Goal: Communication & Community: Answer question/provide support

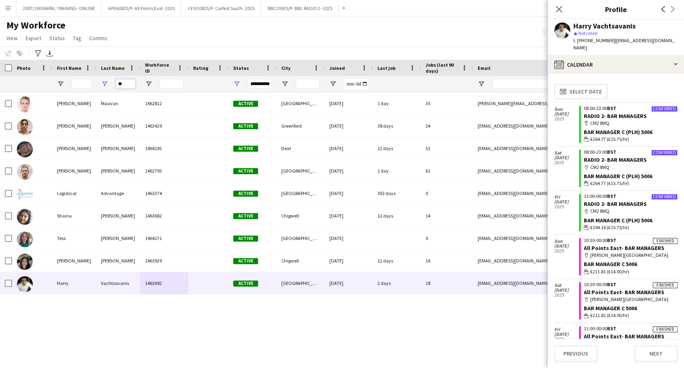
click at [127, 82] on input "**" at bounding box center [125, 84] width 20 height 10
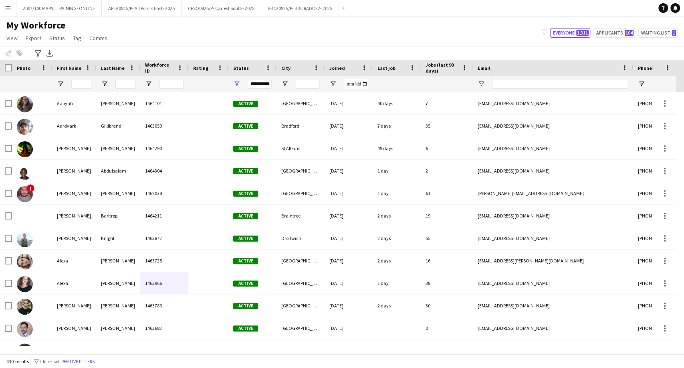
click at [260, 35] on div "My Workforce View Views Default view Details New Starters New starters report N…" at bounding box center [342, 32] width 684 height 27
click at [293, 12] on button "BBC20925/P- BBC RADIO 2- 2025 Close" at bounding box center [300, 8] width 78 height 16
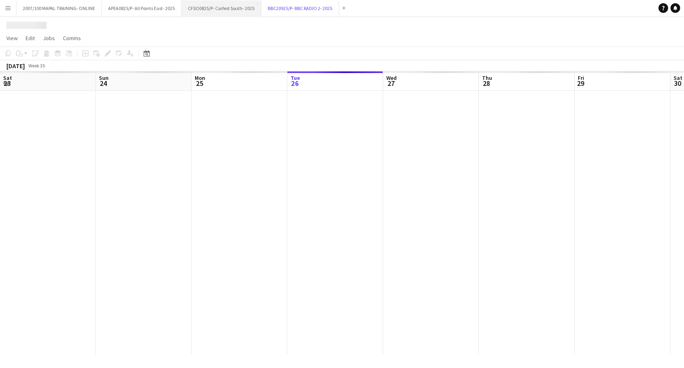
scroll to position [0, 192]
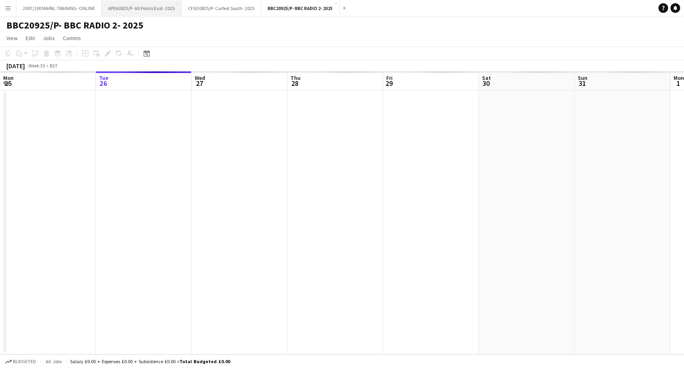
click at [154, 8] on button "APEA0825/P- All Points East- 2025 Close" at bounding box center [142, 8] width 80 height 16
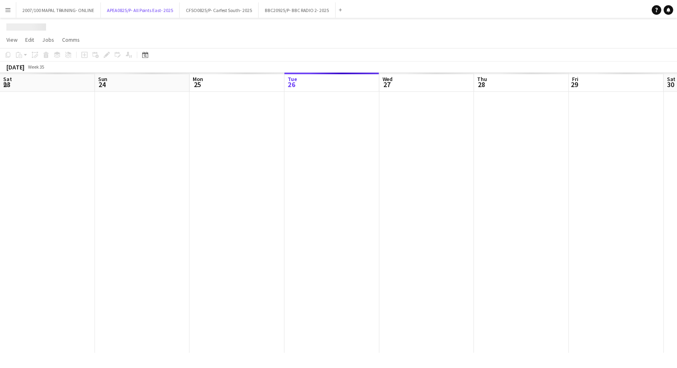
scroll to position [0, 192]
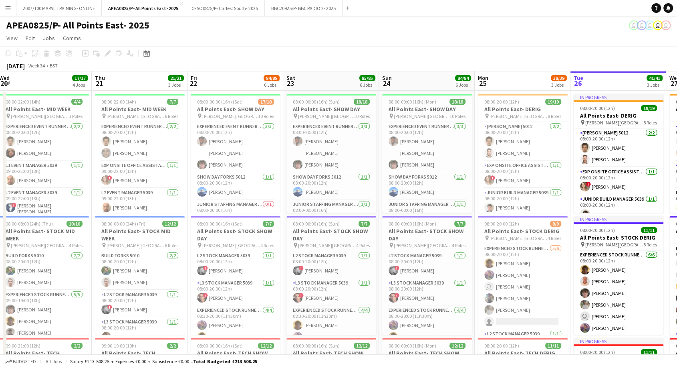
drag, startPoint x: 79, startPoint y: 161, endPoint x: 554, endPoint y: 158, distance: 474.6
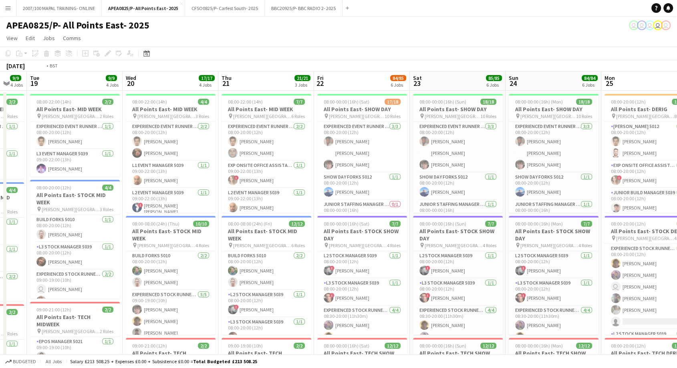
drag, startPoint x: 220, startPoint y: 131, endPoint x: 335, endPoint y: 132, distance: 114.2
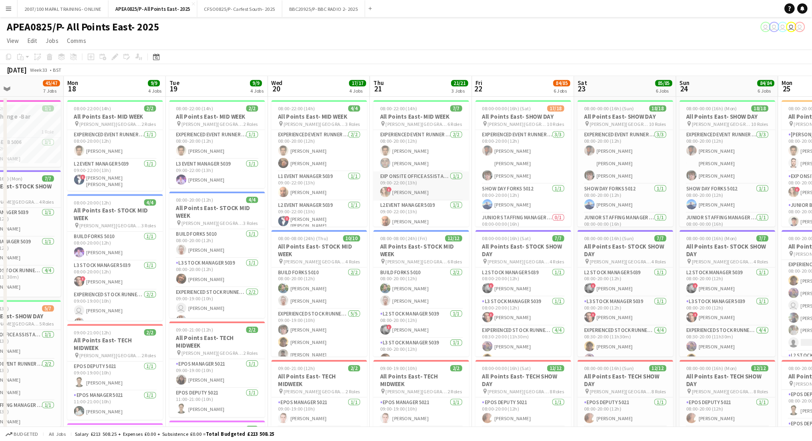
scroll to position [0, 228]
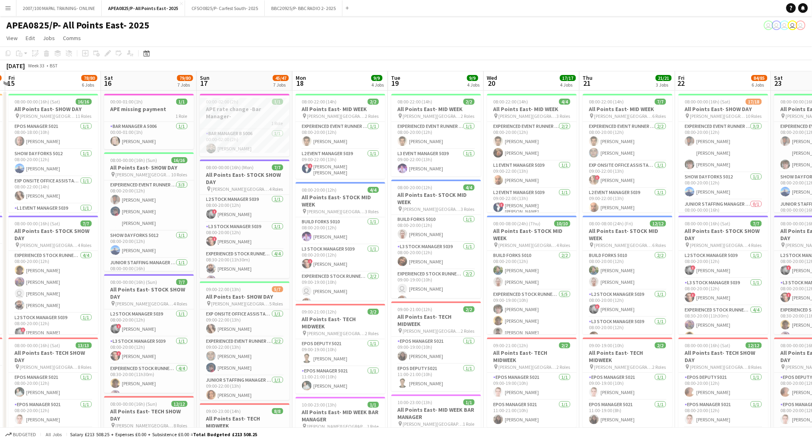
drag, startPoint x: 93, startPoint y: 146, endPoint x: 333, endPoint y: 154, distance: 239.8
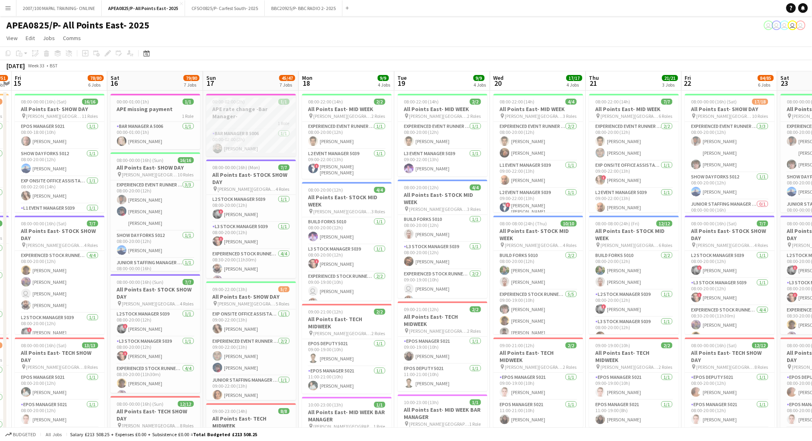
click at [238, 102] on span "00:00-02:00 (2h)" at bounding box center [229, 102] width 32 height 6
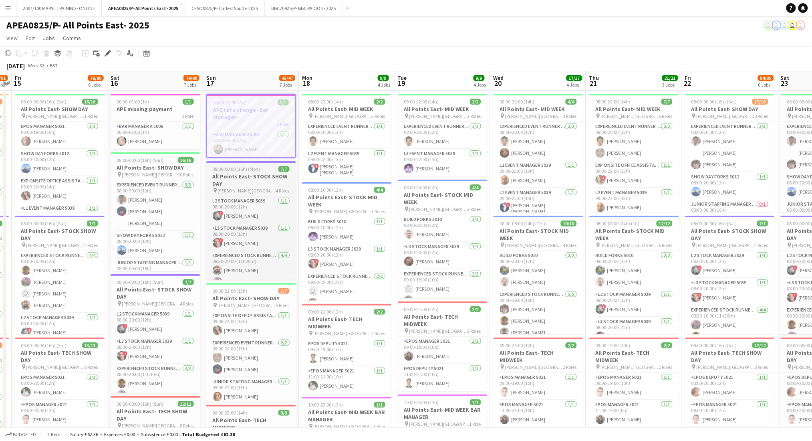
click at [248, 173] on h3 "All Points East- STOCK SHOW DAY" at bounding box center [251, 180] width 90 height 14
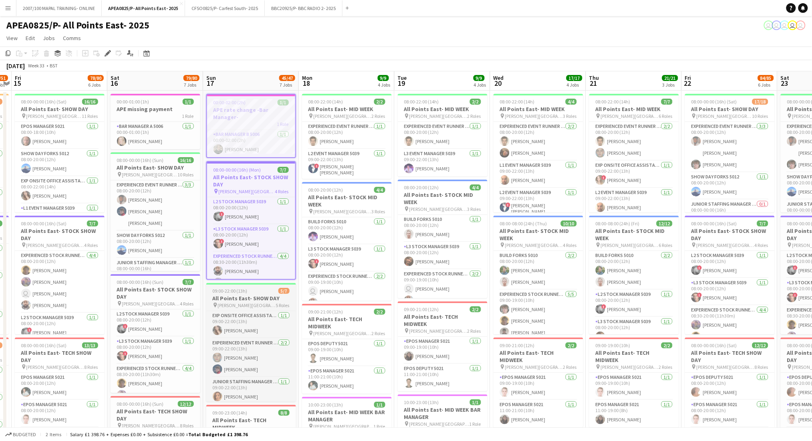
click at [251, 283] on app-job-card "09:00-22:00 (13h) 5/7 All Points East- SHOW DAY pin [PERSON_NAME] [GEOGRAPHIC_D…" at bounding box center [251, 342] width 90 height 119
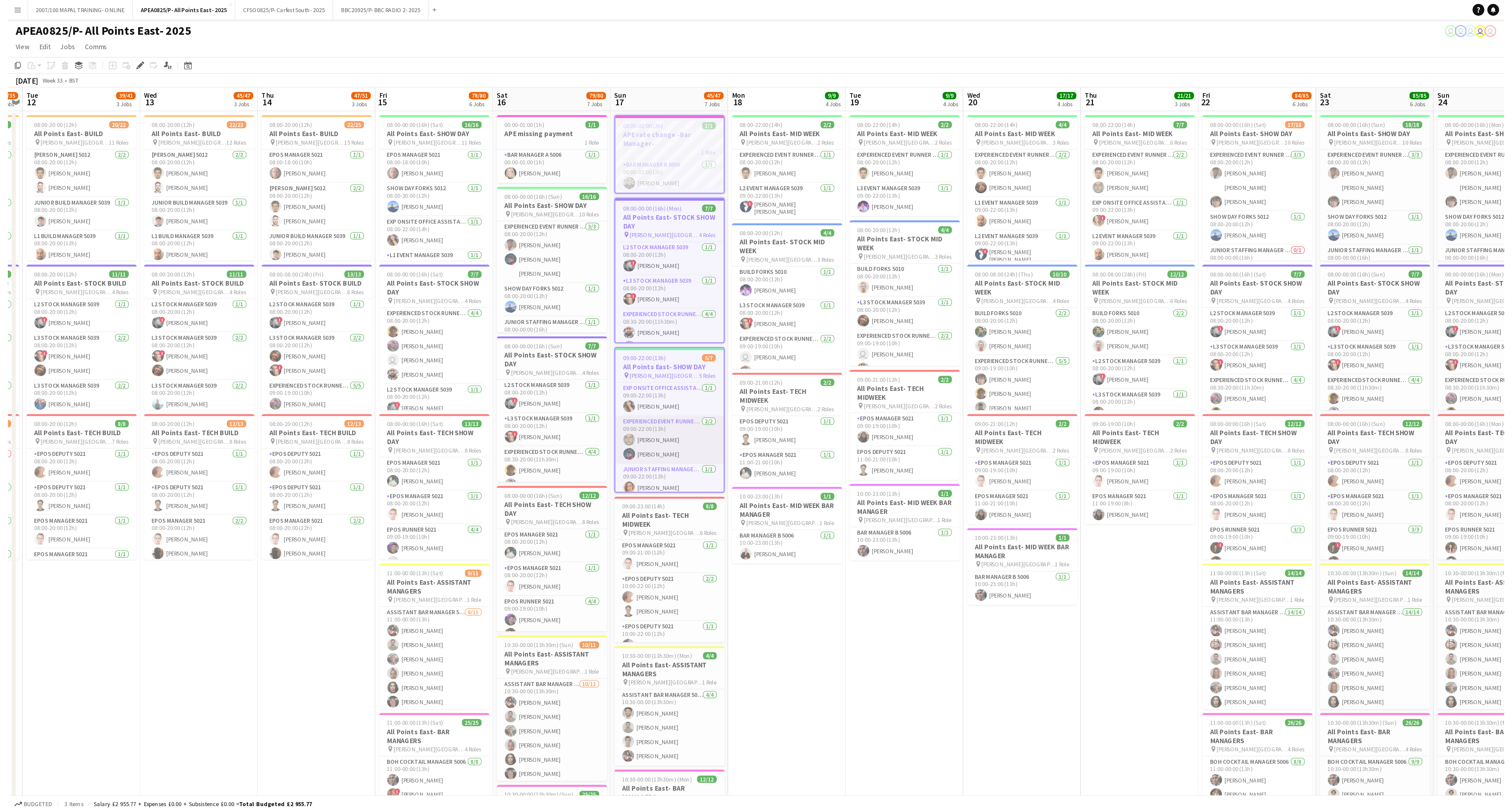
scroll to position [0, 147]
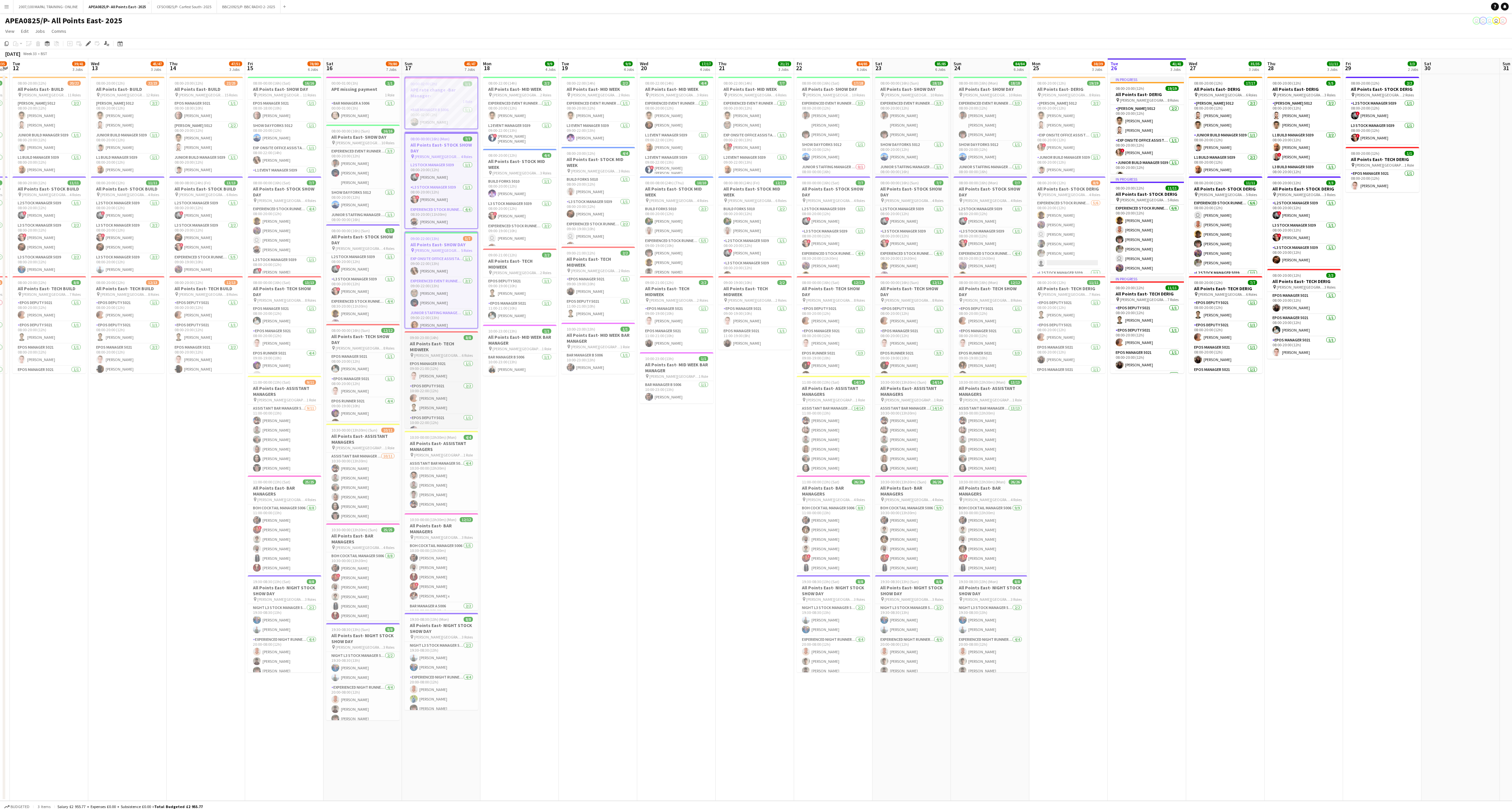
click at [436, 300] on h3 "All Points East- TECH MIDWEEK" at bounding box center [441, 346] width 74 height 11
click at [446, 300] on h3 "All Points East- ASSISTANT MANAGERS" at bounding box center [441, 446] width 74 height 11
click at [454, 300] on div "pin [PERSON_NAME] [GEOGRAPHIC_DATA] 3 Roles" at bounding box center [441, 539] width 74 height 5
click at [449, 300] on h3 "All Points East- NIGHT STOCK SHOW DAY" at bounding box center [441, 629] width 74 height 11
click at [560, 95] on span "[PERSON_NAME][GEOGRAPHIC_DATA]" at bounding box center [594, 95] width 47 height 5
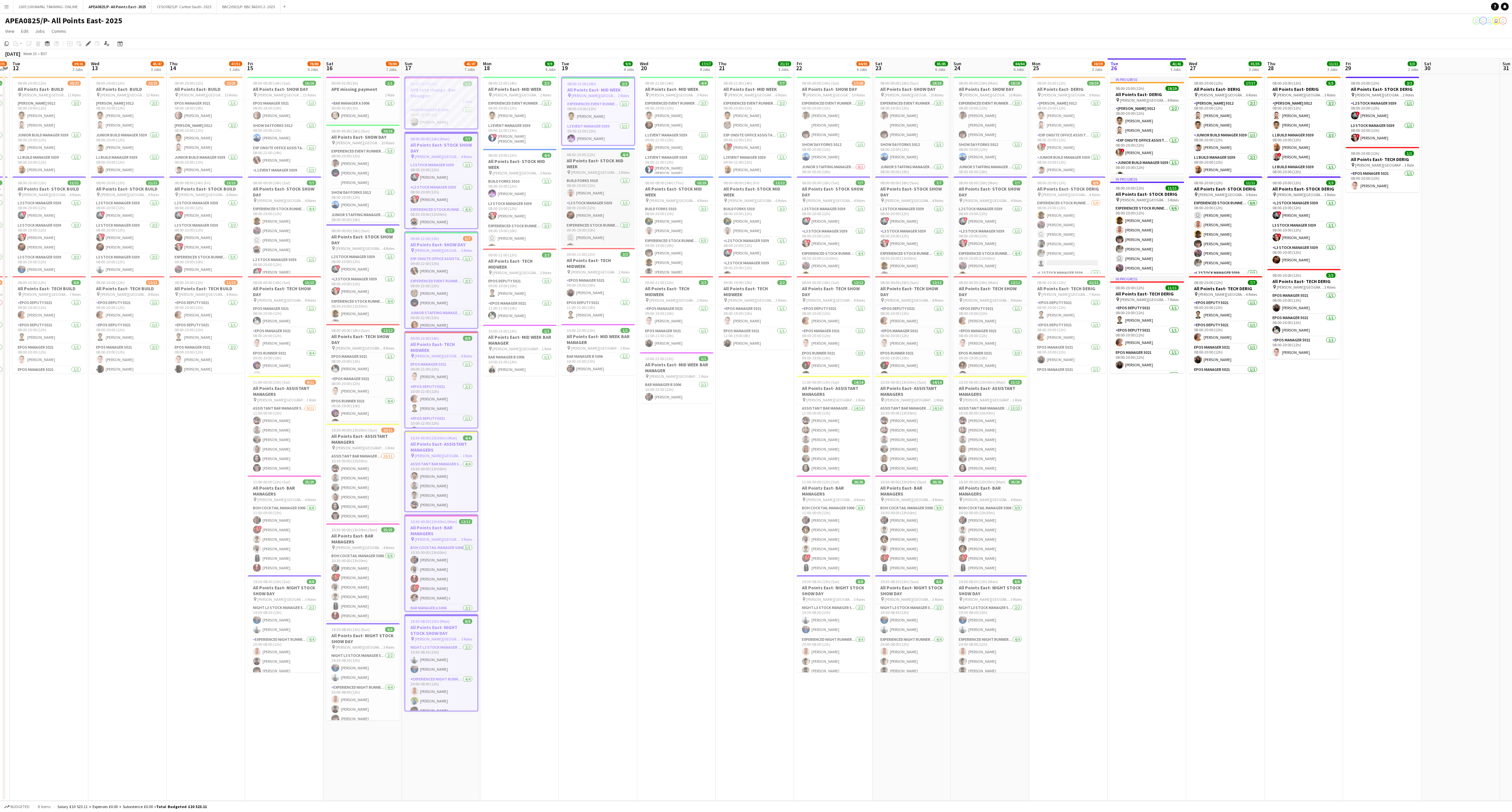
click at [560, 153] on app-job-card "08:00-20:00 (12h) 4/4 All Points East- STOCK MID WEEK pin [PERSON_NAME] London …" at bounding box center [598, 196] width 74 height 97
click at [560, 253] on app-job-card "09:00-21:00 (12h) 2/2 All Points East- TECH MIDWEEK pin [PERSON_NAME] [GEOGRAPH…" at bounding box center [598, 285] width 74 height 74
click at [560, 300] on h3 "All Points East- MID WEEK BAR MANAGER" at bounding box center [598, 341] width 74 height 11
click at [560, 88] on h3 "All Points East- MID WEEK" at bounding box center [755, 88] width 74 height 6
click at [560, 192] on h3 "All Points East- STOCK MID WEEK" at bounding box center [755, 192] width 74 height 11
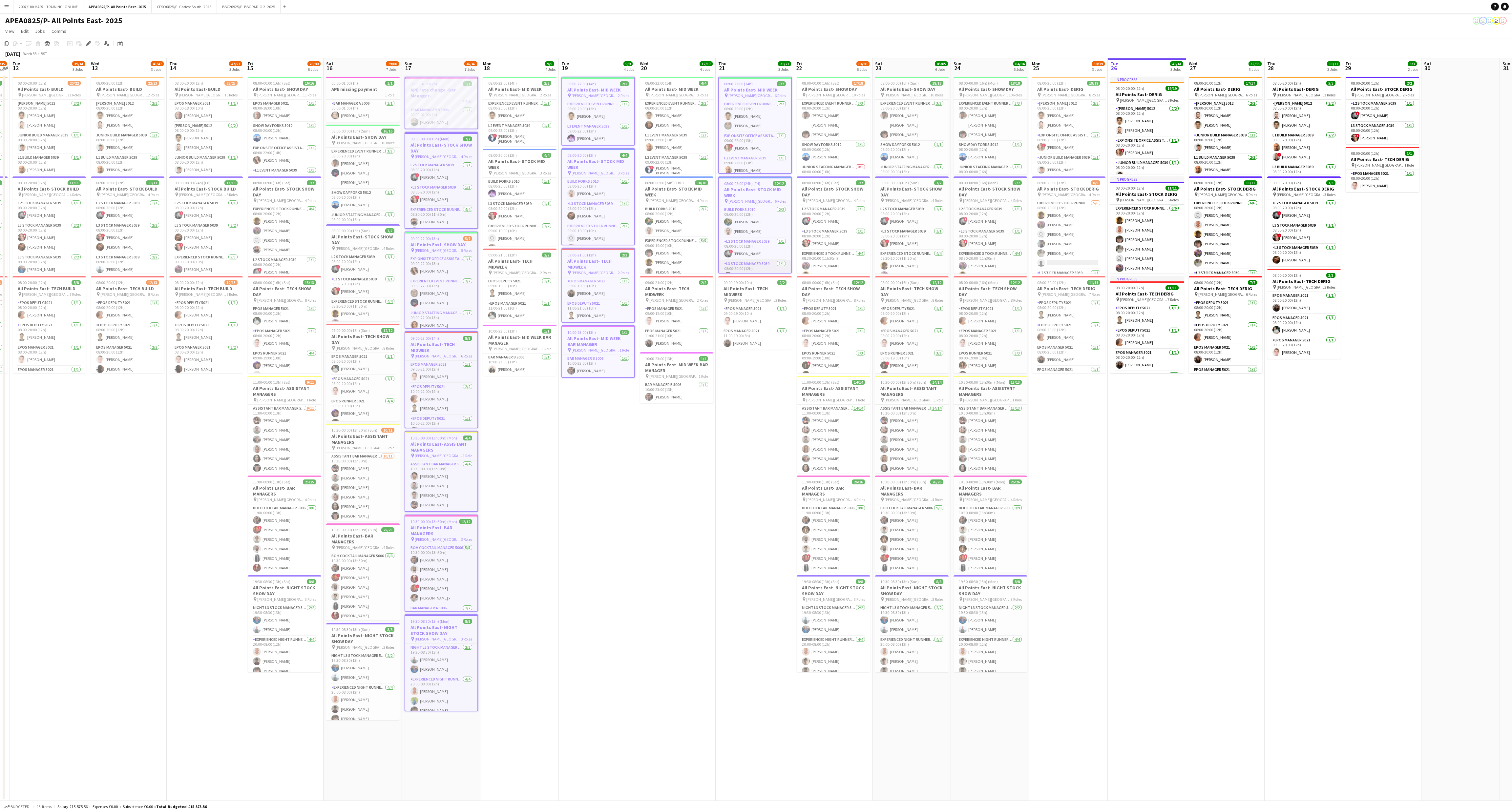
click at [560, 282] on span "09:00-19:00 (10h)" at bounding box center [738, 282] width 29 height 5
click at [560, 85] on span "17/18" at bounding box center [858, 83] width 13 height 5
click at [560, 180] on span "08:00-00:00 (16h) (Sat)" at bounding box center [821, 183] width 38 height 5
click at [560, 281] on span "08:00-00:00 (16h) (Sat)" at bounding box center [821, 282] width 38 height 5
click at [560, 300] on h3 "All Points East- ASSISTANT MANAGERS" at bounding box center [833, 391] width 74 height 11
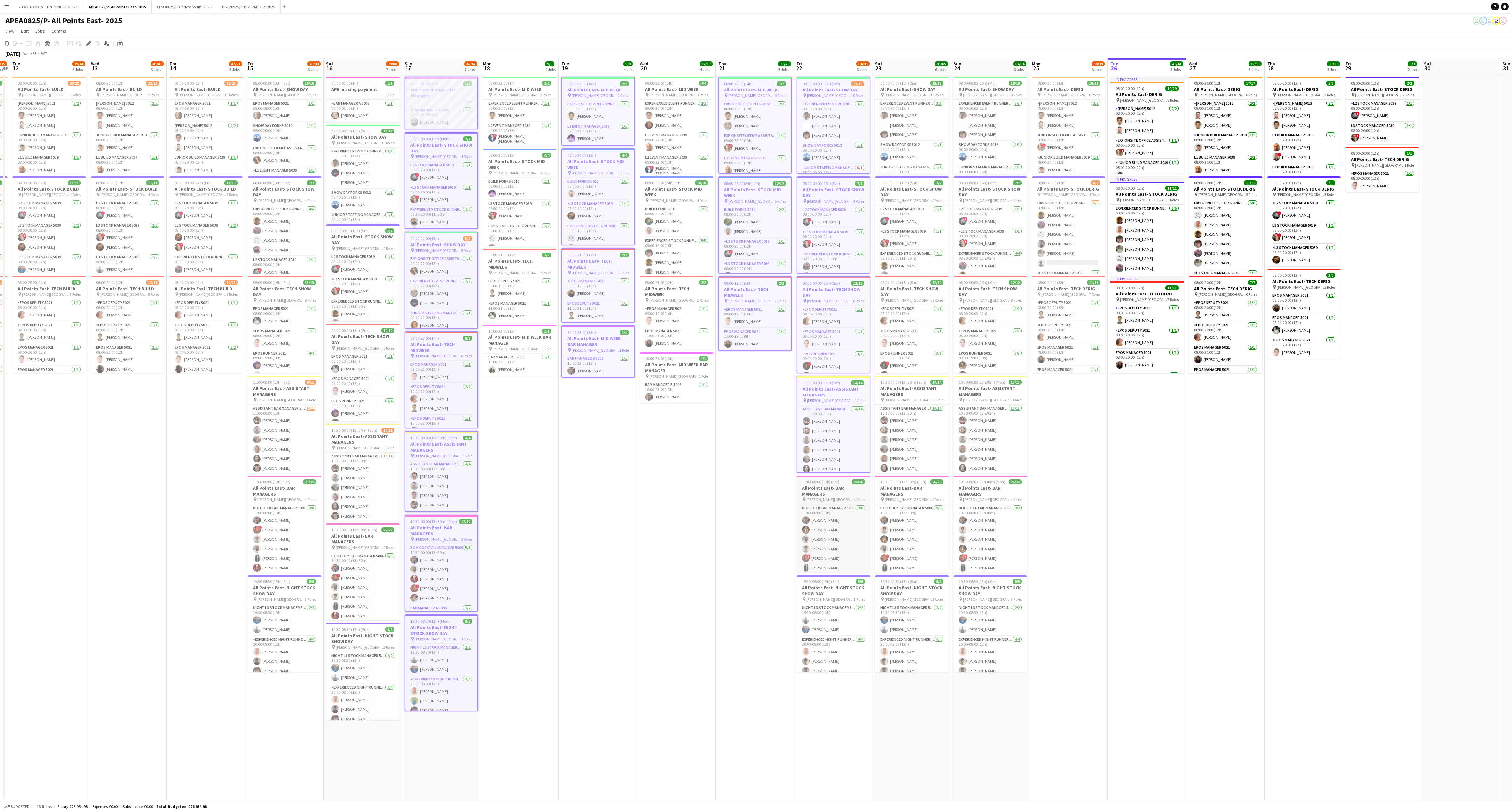
click at [560, 300] on h3 "All Points East- BAR MANAGERS" at bounding box center [833, 491] width 74 height 11
click at [560, 300] on h3 "All Points East- NIGHT STOCK SHOW DAY" at bounding box center [833, 591] width 74 height 11
click at [560, 83] on span "08:00-00:00 (16h) (Sun)" at bounding box center [899, 83] width 38 height 5
click at [560, 186] on h3 "All Points East- STOCK SHOW DAY" at bounding box center [912, 192] width 74 height 11
click at [560, 289] on h3 "All Points East- TECH SHOW DAY" at bounding box center [912, 291] width 74 height 11
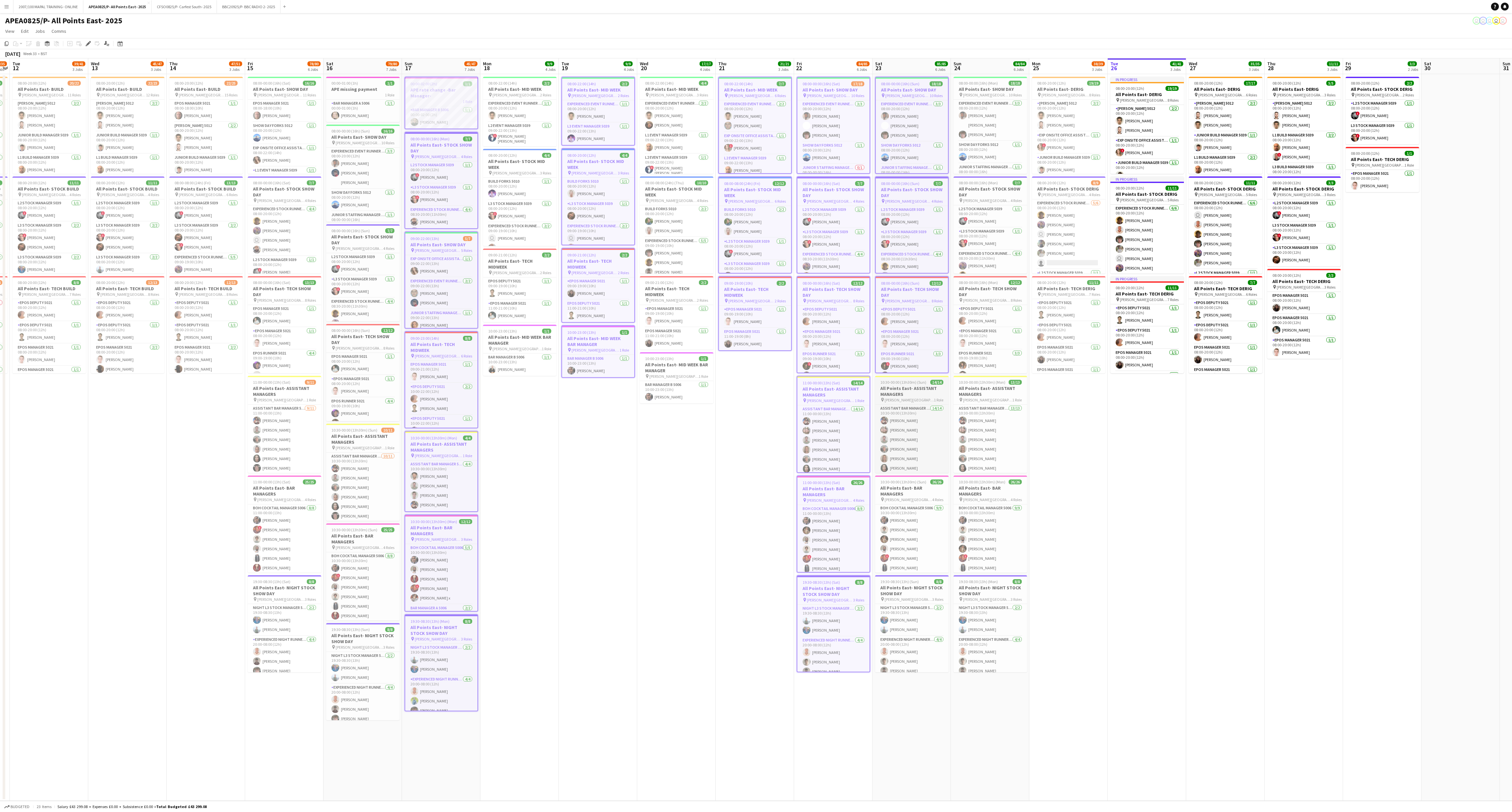
click at [560, 300] on h3 "All Points East- ASSISTANT MANAGERS" at bounding box center [912, 391] width 74 height 11
click at [560, 300] on h3 "All Points East- BAR MANAGERS" at bounding box center [912, 491] width 74 height 11
click at [560, 300] on h3 "All Points East- NIGHT STOCK SHOW DAY" at bounding box center [912, 591] width 74 height 11
click at [560, 300] on h3 "All Points East- NIGHT STOCK SHOW DAY" at bounding box center [991, 591] width 74 height 11
click at [560, 300] on span "[PERSON_NAME][GEOGRAPHIC_DATA]" at bounding box center [986, 500] width 47 height 5
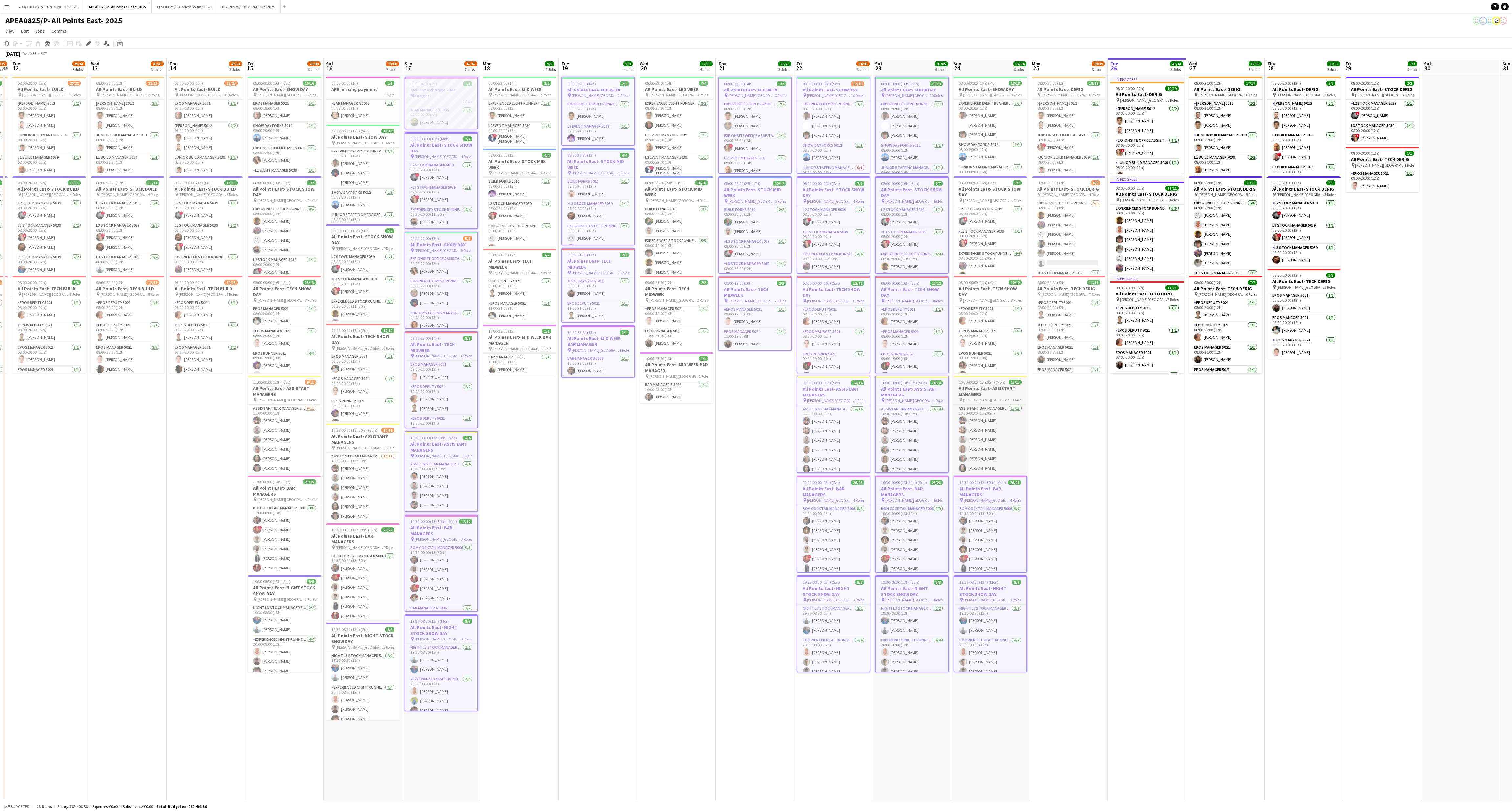
click at [560, 300] on span "10:30-00:00 (13h30m) (Mon)" at bounding box center [982, 382] width 47 height 5
click at [560, 283] on span "08:00-00:00 (16h) (Mon)" at bounding box center [978, 282] width 39 height 5
click at [560, 183] on span "08:00-00:00 (16h) (Mon)" at bounding box center [978, 183] width 39 height 5
click at [560, 94] on span "[PERSON_NAME][GEOGRAPHIC_DATA]" at bounding box center [986, 95] width 46 height 5
drag, startPoint x: 1071, startPoint y: 83, endPoint x: 1054, endPoint y: 187, distance: 105.4
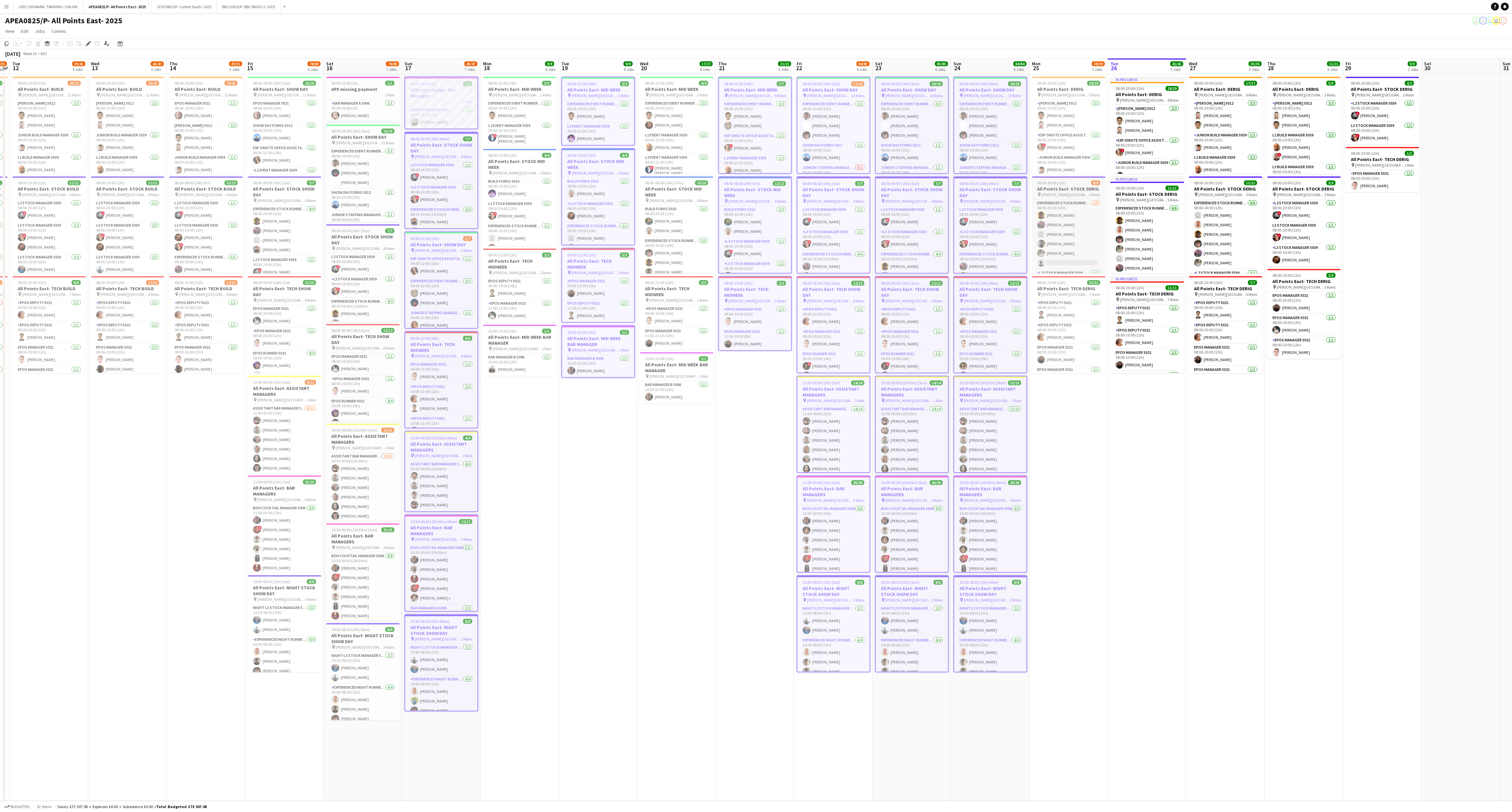
click at [560, 83] on app-calendar-viewport "Sun 10 30/30 3 Jobs Mon 11 34/35 3 Jobs Tue 12 39/41 3 Jobs Wed 13 45/47 3 Jobs…" at bounding box center [756, 429] width 1512 height 742
click at [560, 195] on span "[PERSON_NAME][GEOGRAPHIC_DATA]" at bounding box center [1063, 195] width 47 height 5
click at [560, 293] on span "[PERSON_NAME][GEOGRAPHIC_DATA]" at bounding box center [1063, 295] width 47 height 5
click at [560, 92] on span "[PERSON_NAME][GEOGRAPHIC_DATA]" at bounding box center [1063, 95] width 47 height 5
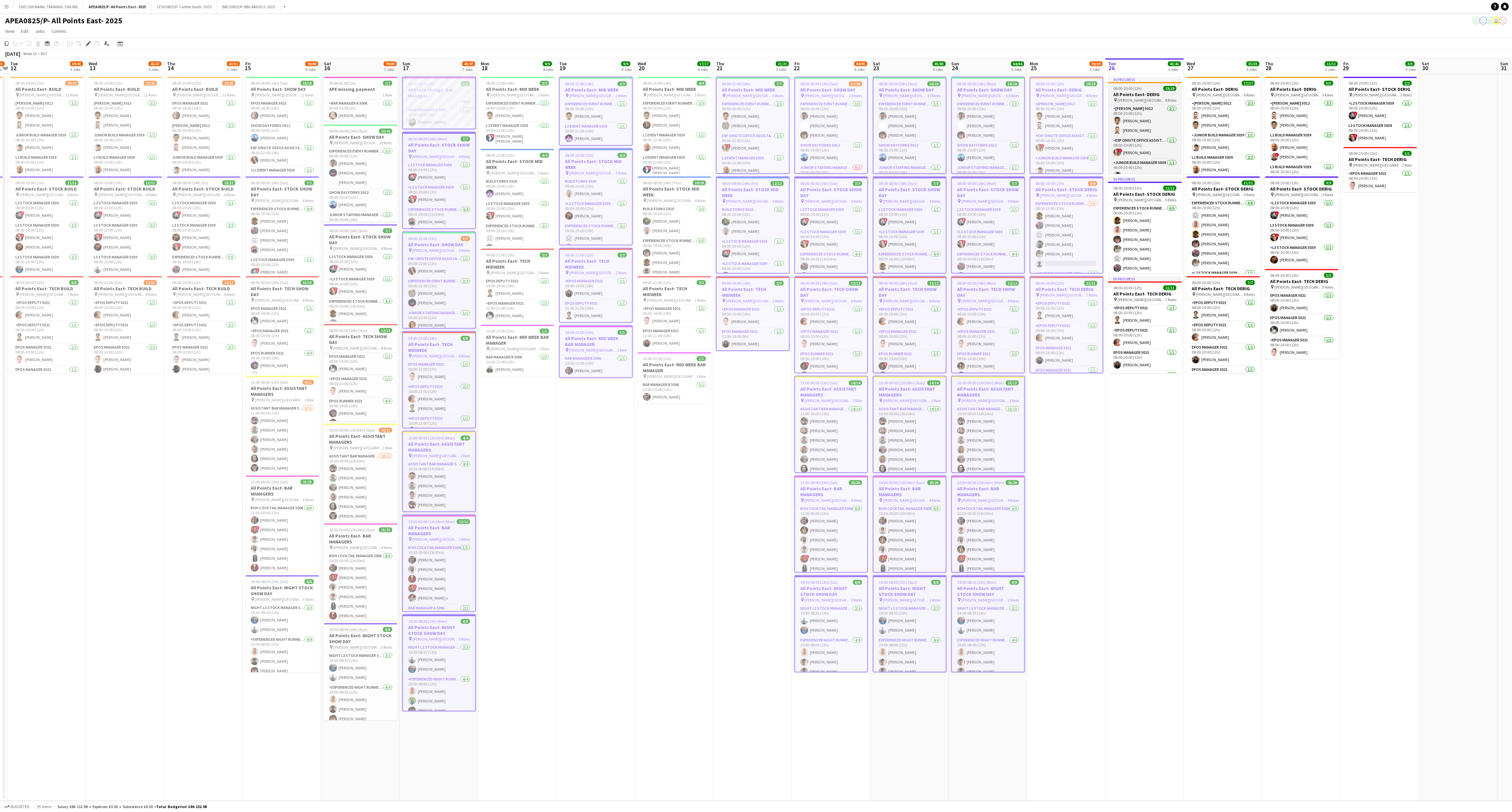
click at [560, 90] on span "08:00-20:00 (12h)" at bounding box center [1127, 88] width 29 height 5
click at [560, 195] on h3 "All Points East- STOCK DERIG" at bounding box center [1145, 194] width 74 height 6
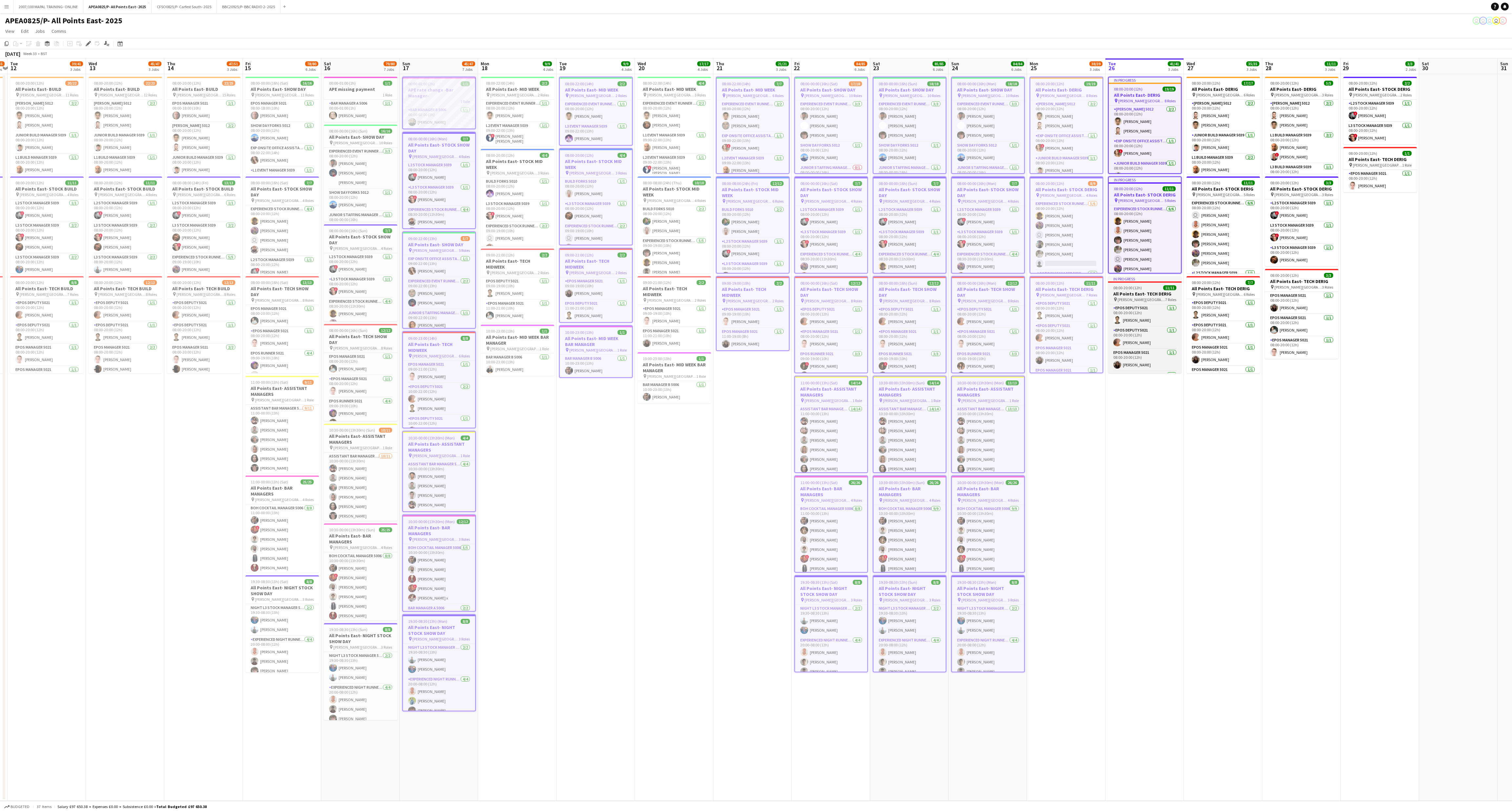
click at [560, 285] on app-job-card "In progress 08:00-20:00 (12h) 11/11 All Points East- TECH DERIG pin [PERSON_NAM…" at bounding box center [1145, 324] width 74 height 97
click at [560, 88] on h3 "All Points East- DERIG" at bounding box center [1223, 88] width 74 height 6
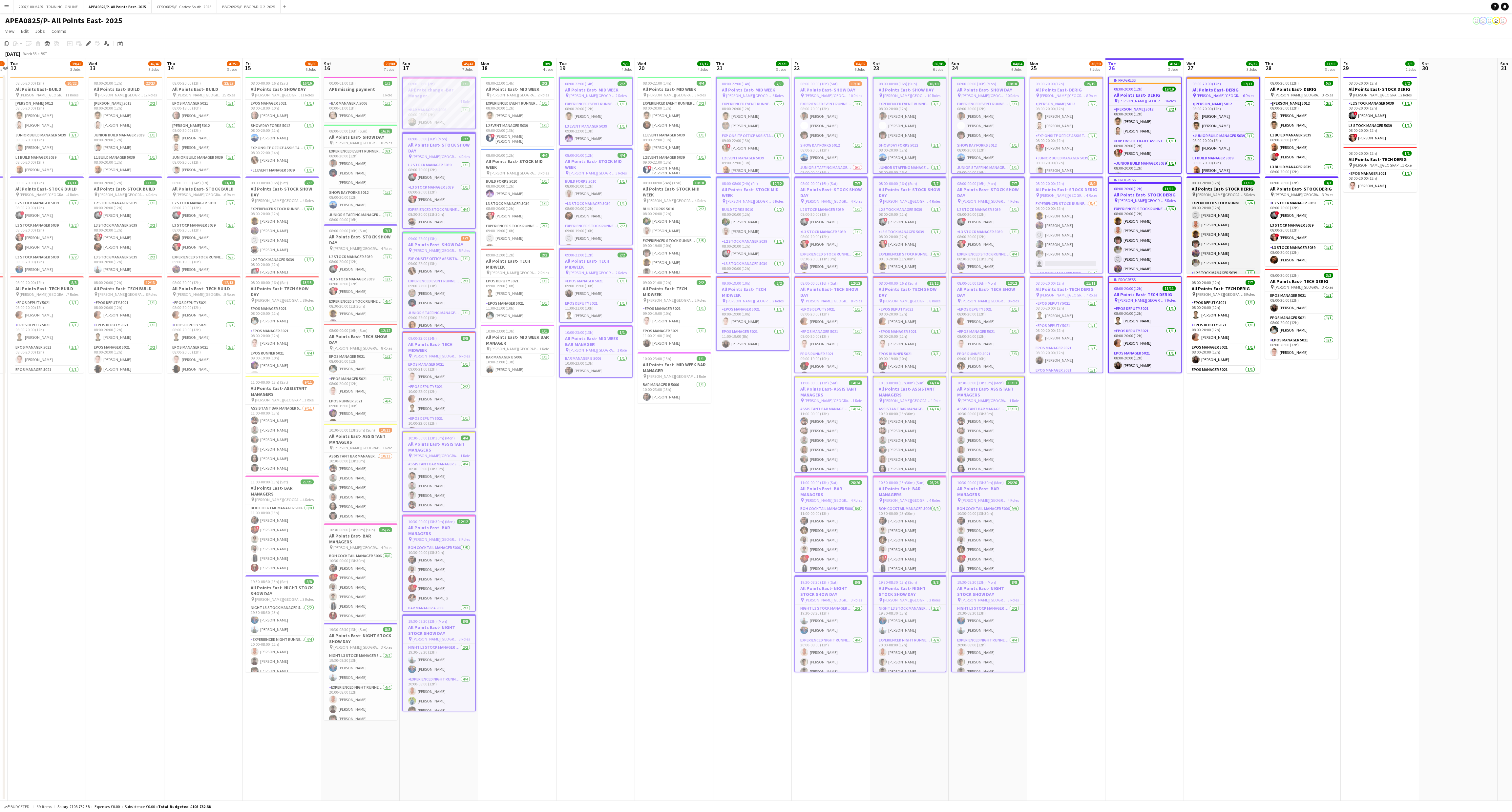
click at [560, 183] on div "08:00-20:00 (12h) 11/11" at bounding box center [1223, 183] width 74 height 5
click at [560, 286] on h3 "All Points East- TECH DERIG" at bounding box center [1223, 288] width 74 height 6
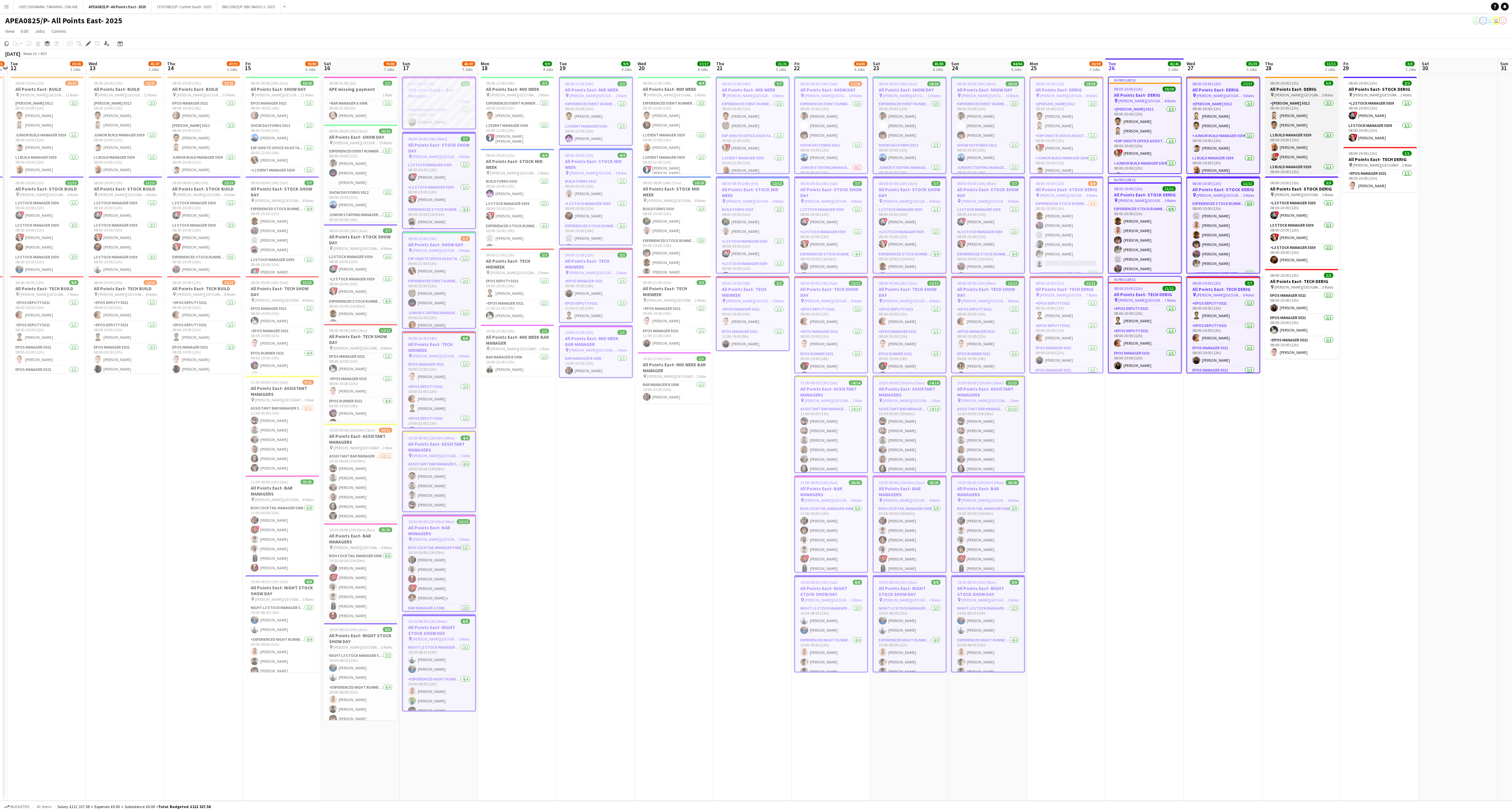
click at [560, 92] on span "[PERSON_NAME][GEOGRAPHIC_DATA]" at bounding box center [1298, 95] width 47 height 5
click at [560, 187] on h3 "All Points East- STOCK DERIG" at bounding box center [1302, 188] width 74 height 6
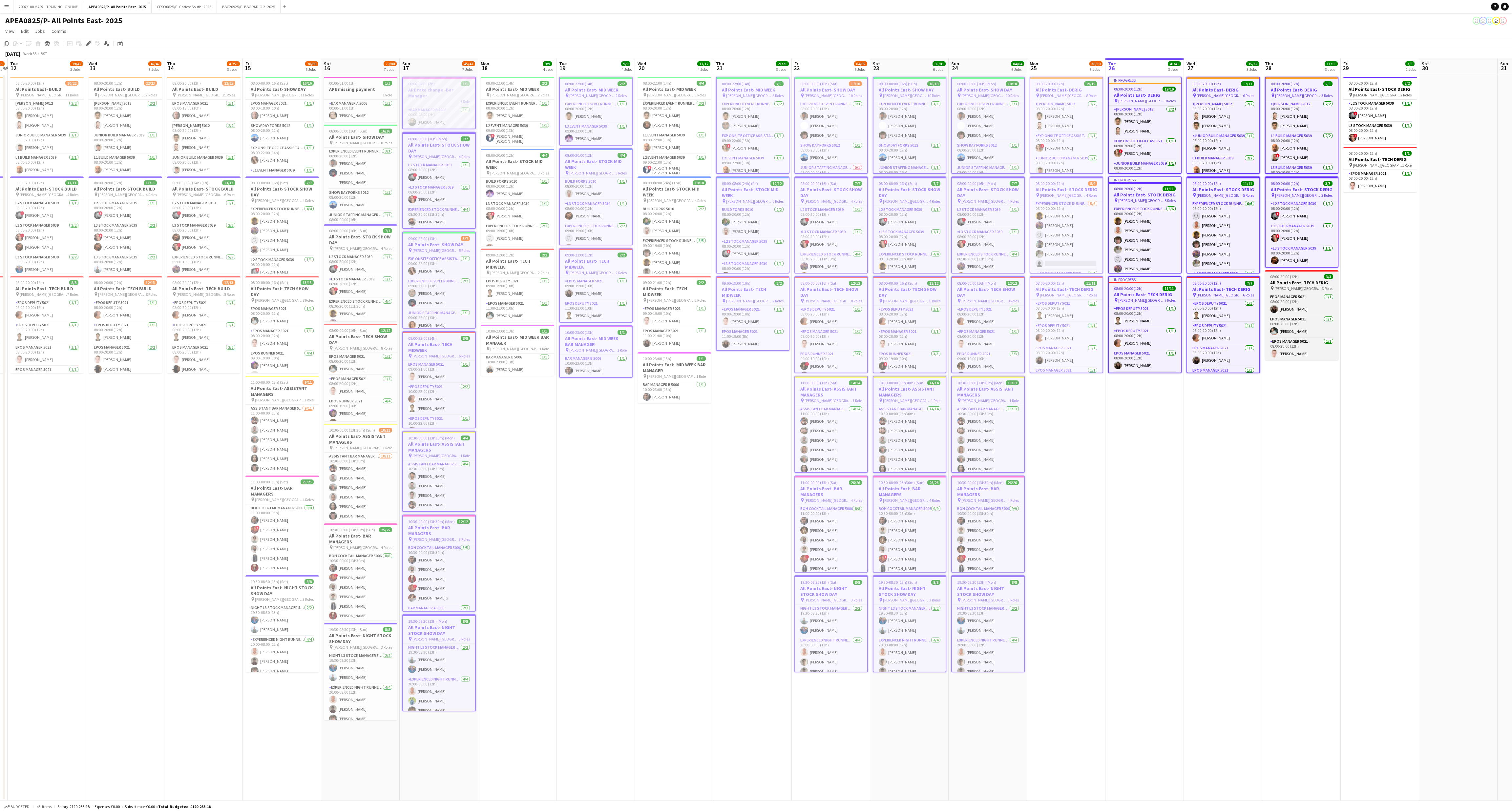
click at [560, 285] on h3 "All Points East- TECH DERIG" at bounding box center [1302, 282] width 74 height 6
click at [518, 85] on div "08:00-22:00 (14h) 2/2" at bounding box center [517, 83] width 74 height 5
click at [511, 160] on h3 "All Points East- STOCK MID WEEK" at bounding box center [517, 165] width 74 height 11
click at [514, 255] on span "09:00-21:00 (12h)" at bounding box center [500, 256] width 29 height 5
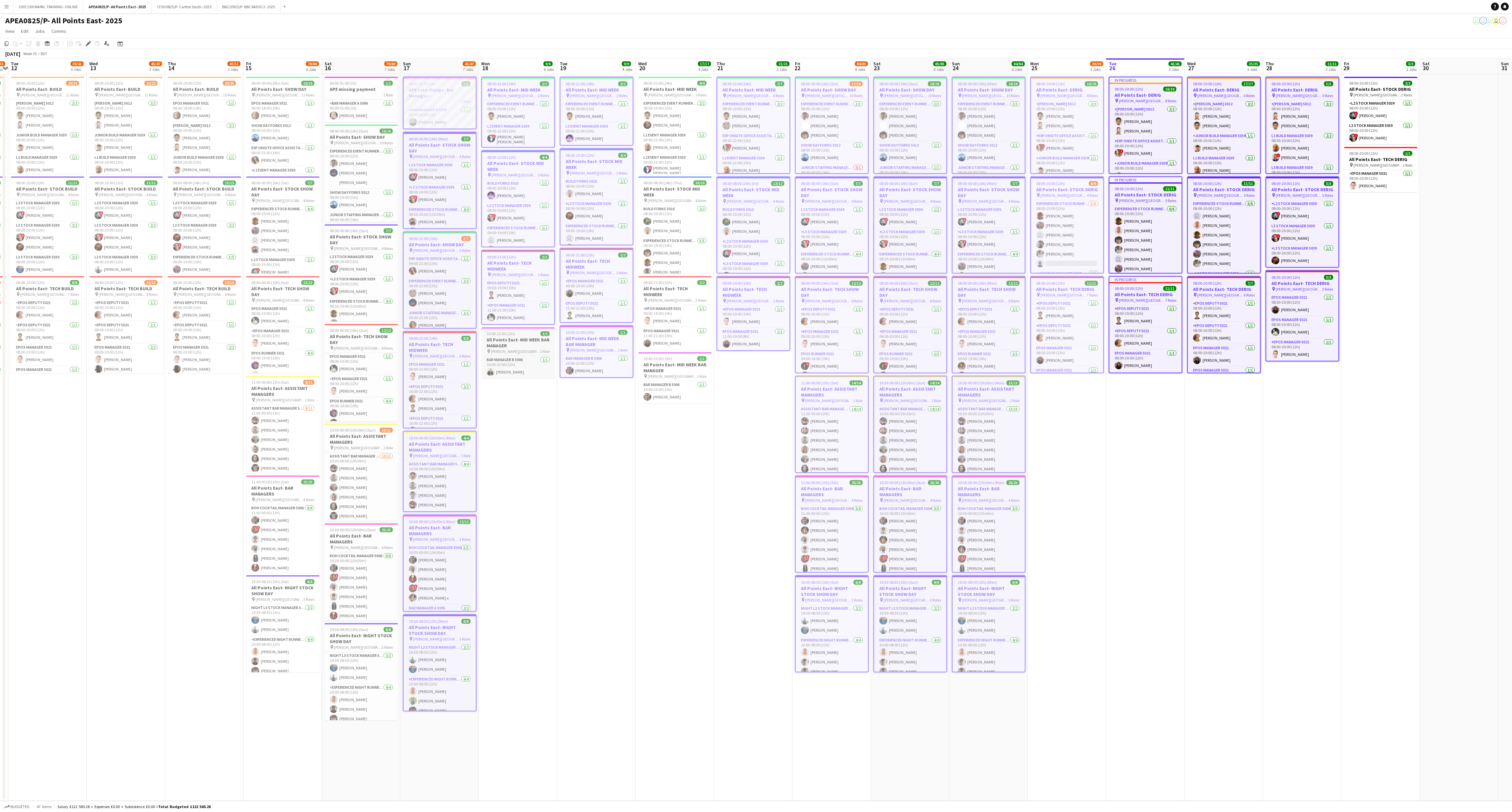
click at [521, 300] on h3 "All Points East- MID WEEK BAR MANAGER" at bounding box center [518, 343] width 74 height 11
click at [368, 92] on div "1 Role" at bounding box center [361, 95] width 74 height 5
click at [357, 146] on span "[PERSON_NAME][GEOGRAPHIC_DATA]" at bounding box center [357, 144] width 46 height 5
click at [357, 238] on h3 "All Points East- STOCK SHOW DAY" at bounding box center [361, 241] width 74 height 11
click at [358, 300] on h3 "All Points East- TECH SHOW DAY" at bounding box center [361, 341] width 74 height 11
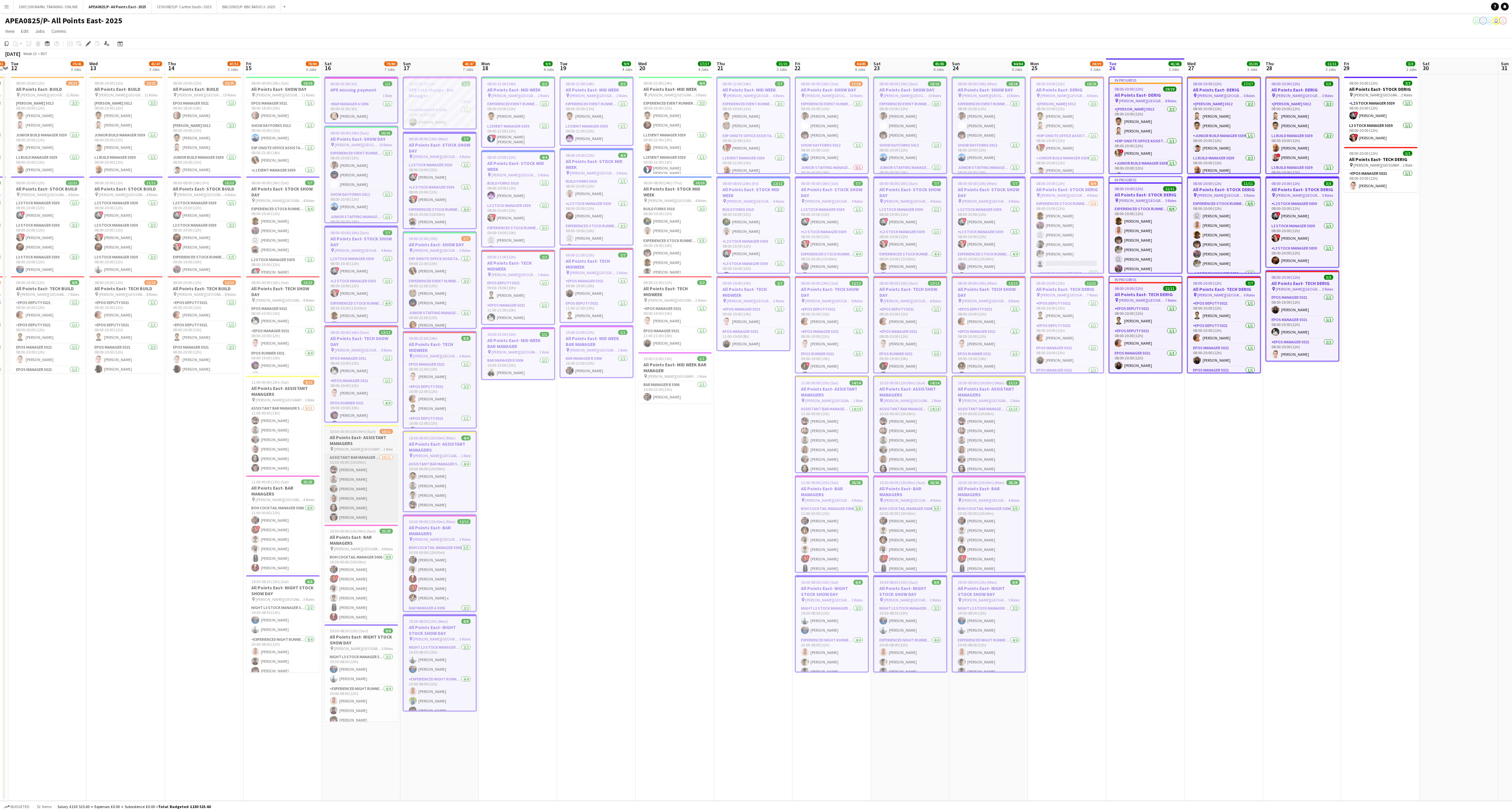
drag, startPoint x: 355, startPoint y: 441, endPoint x: 362, endPoint y: 480, distance: 39.6
click at [355, 300] on h3 "All Points East- ASSISTANT MANAGERS" at bounding box center [361, 440] width 74 height 11
click at [361, 300] on div "pin [PERSON_NAME] [GEOGRAPHIC_DATA] 4 Roles" at bounding box center [361, 548] width 74 height 5
click at [371, 300] on h3 "All Points East- NIGHT STOCK SHOW DAY" at bounding box center [361, 640] width 74 height 11
click at [98, 81] on span "08:00-20:00 (12h)" at bounding box center [108, 83] width 29 height 5
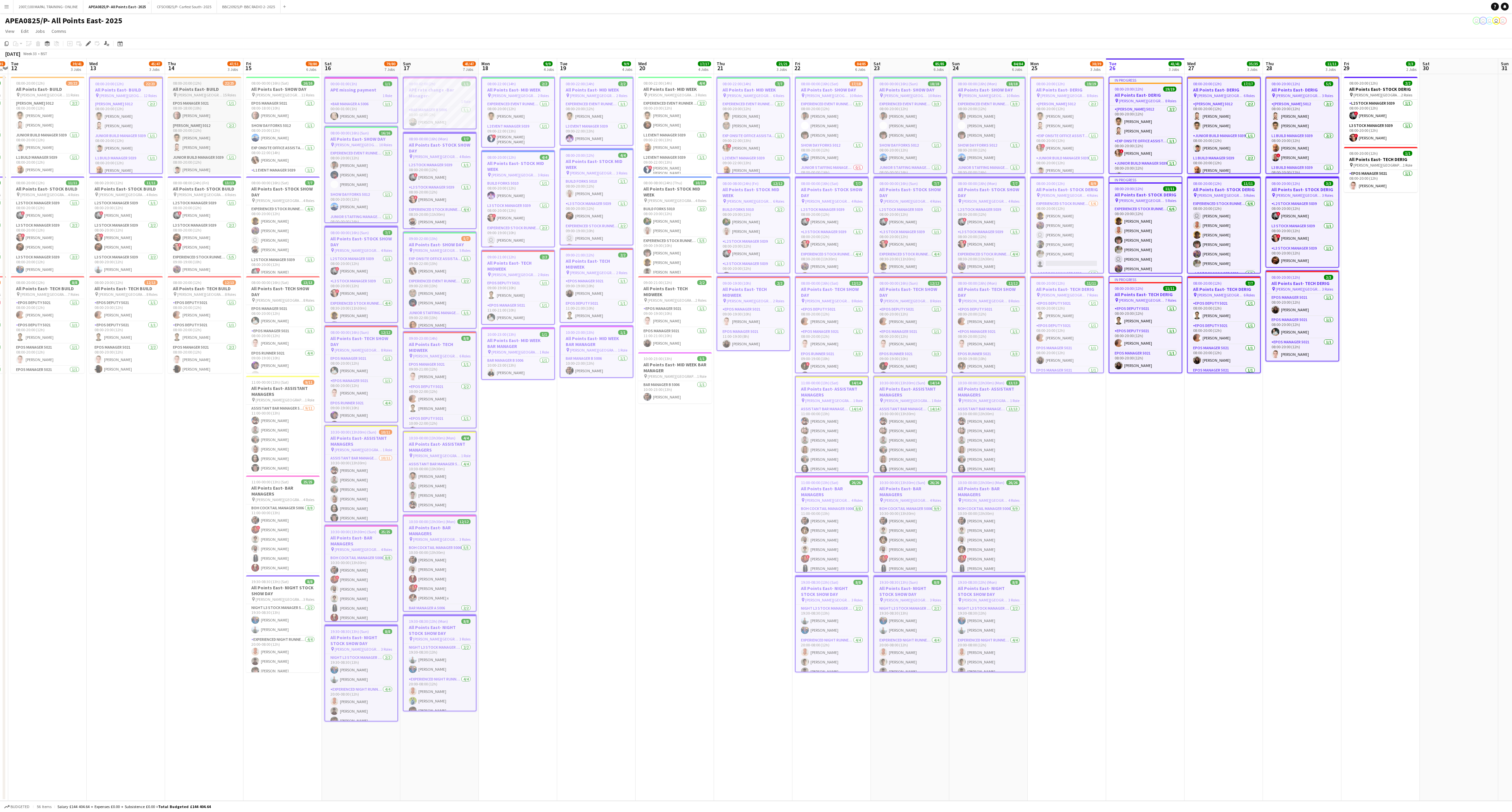
click at [178, 83] on span "08:00-20:00 (12h)" at bounding box center [187, 83] width 29 height 5
click at [96, 183] on span "08:00-20:00 (12h)" at bounding box center [108, 183] width 29 height 5
click at [187, 189] on h3 "All Points East- STOCK BUILD" at bounding box center [205, 188] width 74 height 6
drag, startPoint x: 120, startPoint y: 274, endPoint x: 204, endPoint y: 292, distance: 85.9
click at [120, 275] on app-date-cell "08:00-20:00 (12h) 22/23 All Points East- BUILD pin [PERSON_NAME] [GEOGRAPHIC_DA…" at bounding box center [126, 438] width 79 height 727
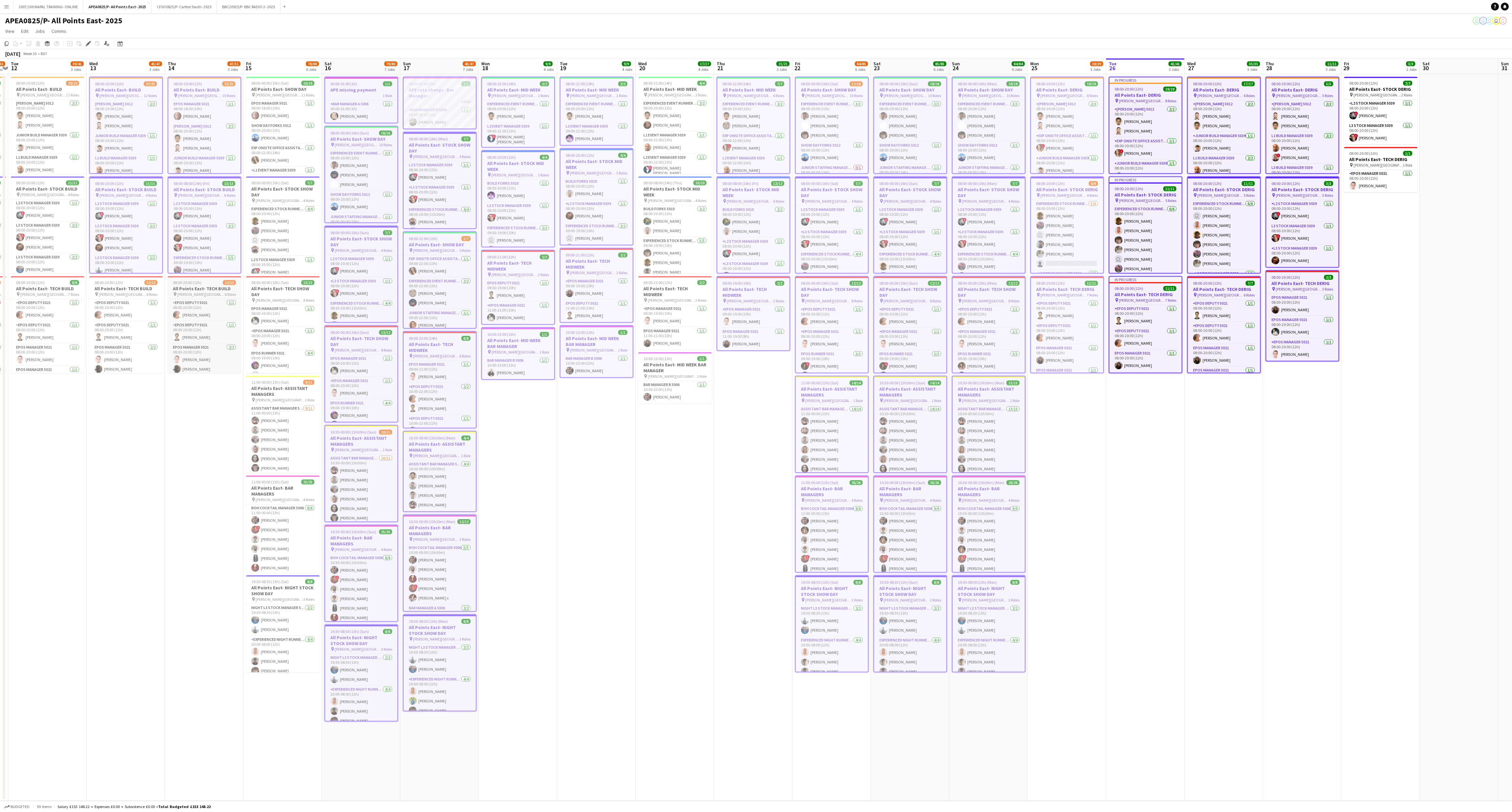
click at [212, 290] on h3 "All Points East- TECH BUILD" at bounding box center [205, 288] width 74 height 6
click at [116, 290] on h3 "All Points East- TECH BUILD" at bounding box center [126, 288] width 74 height 6
click at [280, 300] on h3 "All Points East- NIGHT STOCK SHOW DAY" at bounding box center [283, 591] width 74 height 11
click at [287, 300] on div at bounding box center [283, 476] width 74 height 2
click at [291, 300] on div "11:00-00:00 (13h) (Sat) 9/11" at bounding box center [283, 382] width 74 height 5
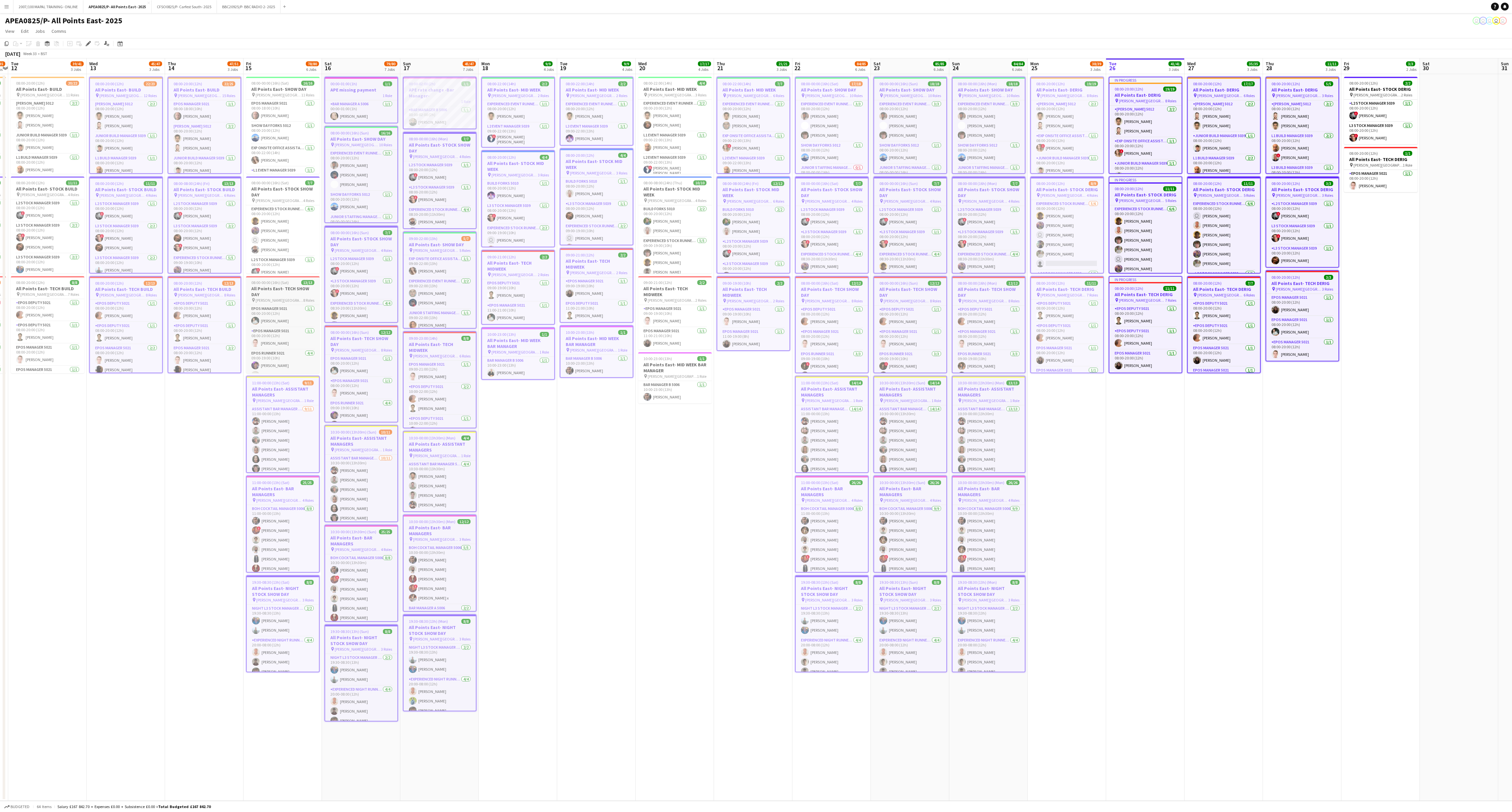
click at [282, 290] on h3 "All Points East- TECH SHOW DAY" at bounding box center [283, 291] width 74 height 11
drag, startPoint x: 294, startPoint y: 191, endPoint x: 294, endPoint y: 171, distance: 20.0
click at [294, 188] on h3 "All Points East- STOCK SHOW DAY" at bounding box center [283, 192] width 74 height 11
click at [284, 81] on span "08:00-00:00 (16h) (Sat)" at bounding box center [270, 83] width 38 height 5
click at [560, 89] on h3 "All Points East- MID WEEK" at bounding box center [675, 88] width 74 height 6
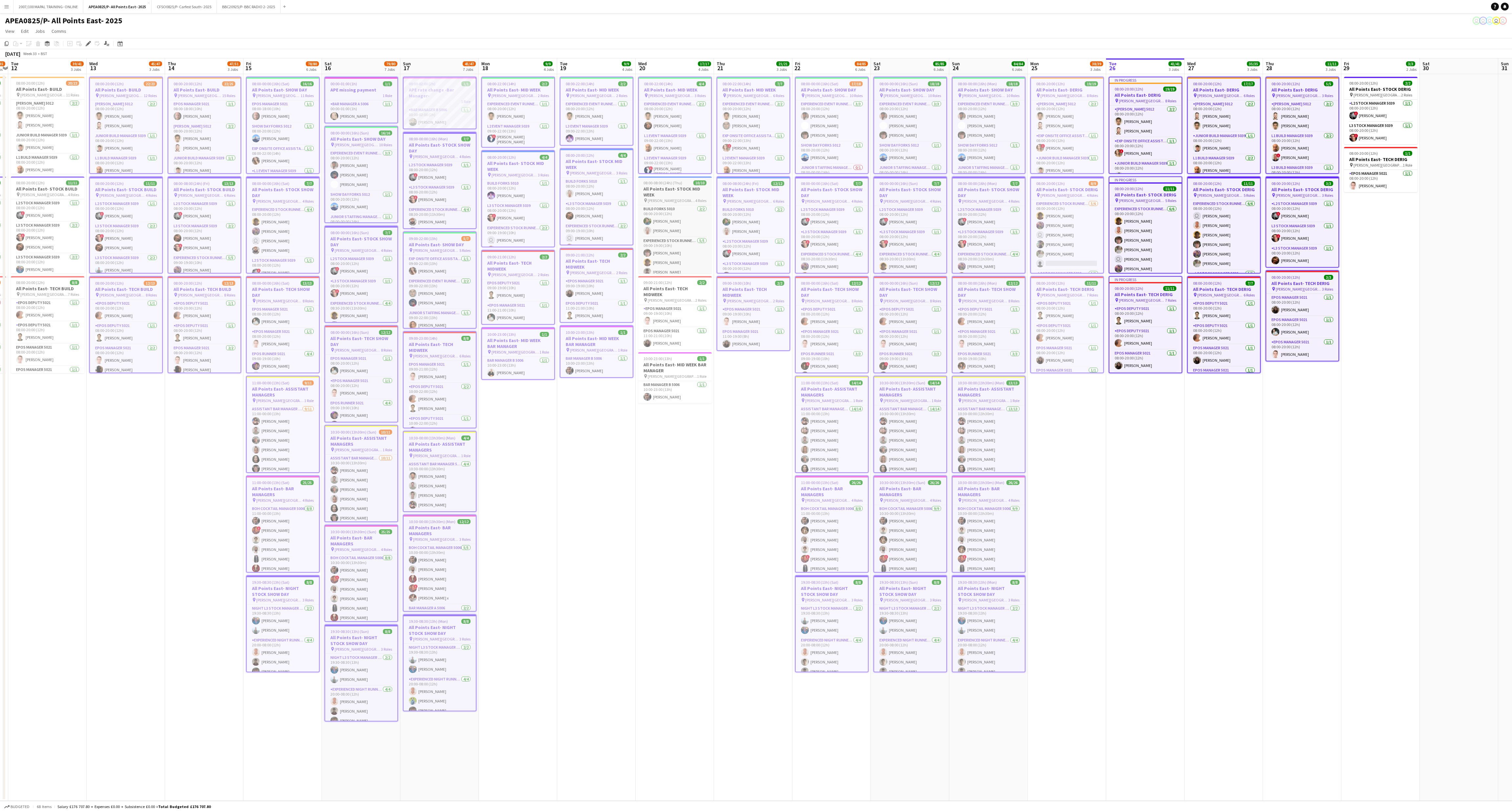
click at [560, 182] on span "08:00-08:00 (24h) (Thu)" at bounding box center [662, 183] width 38 height 5
click at [560, 298] on div "pin [PERSON_NAME] [GEOGRAPHIC_DATA] 2 Roles" at bounding box center [675, 300] width 74 height 5
click at [560, 300] on span "10:00-23:00 (13h)" at bounding box center [657, 360] width 29 height 5
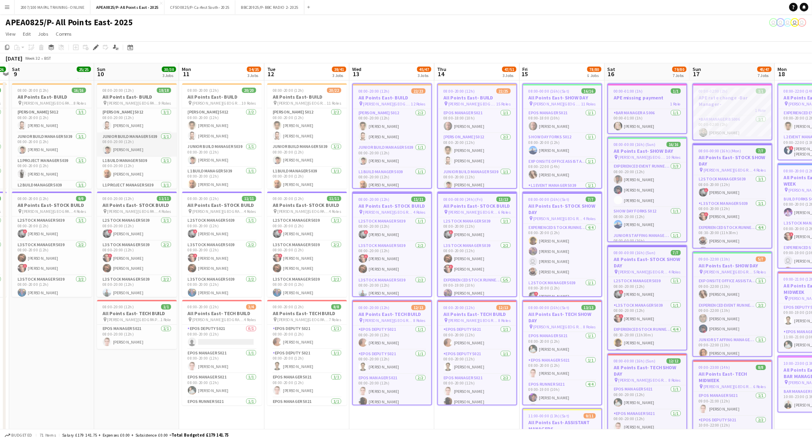
scroll to position [0, 181]
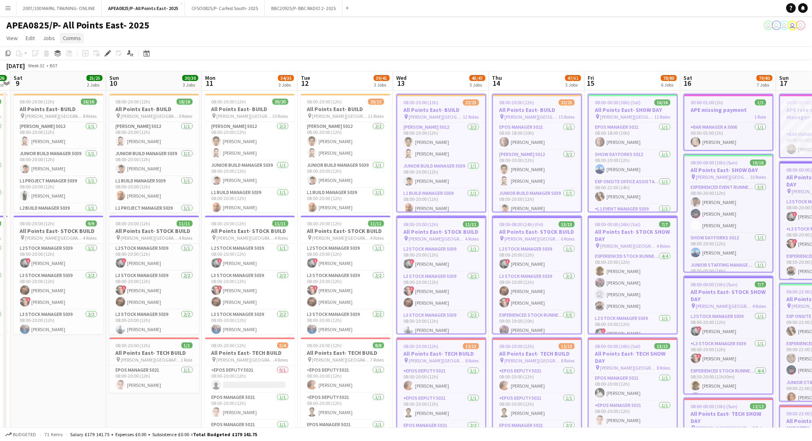
click at [71, 40] on span "Comms" at bounding box center [72, 37] width 18 height 7
click at [92, 55] on span "Notify confirmed crew" at bounding box center [93, 55] width 54 height 7
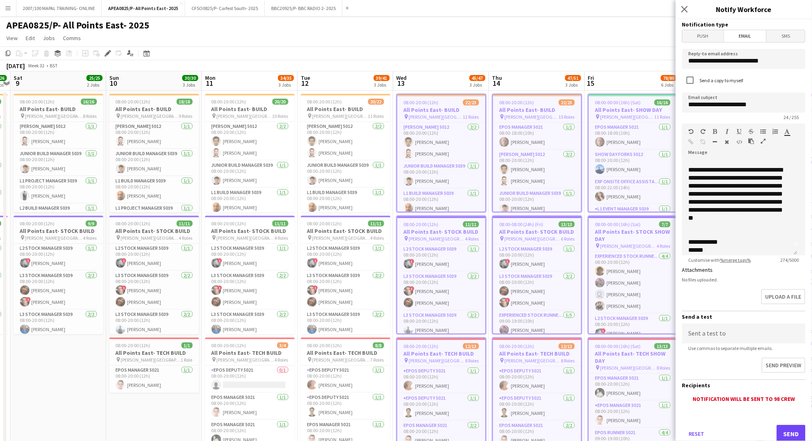
scroll to position [14, 0]
click at [684, 236] on div "**********" at bounding box center [736, 237] width 94 height 8
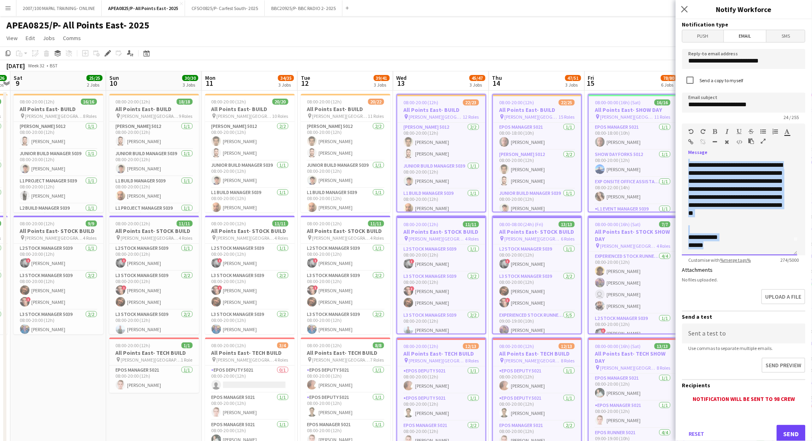
scroll to position [0, 0]
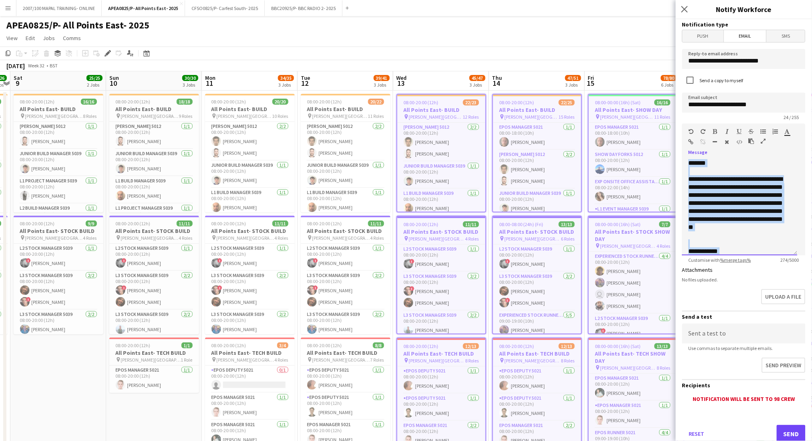
drag, startPoint x: 719, startPoint y: 241, endPoint x: 686, endPoint y: 149, distance: 97.1
click at [684, 149] on div "**********" at bounding box center [744, 189] width 123 height 132
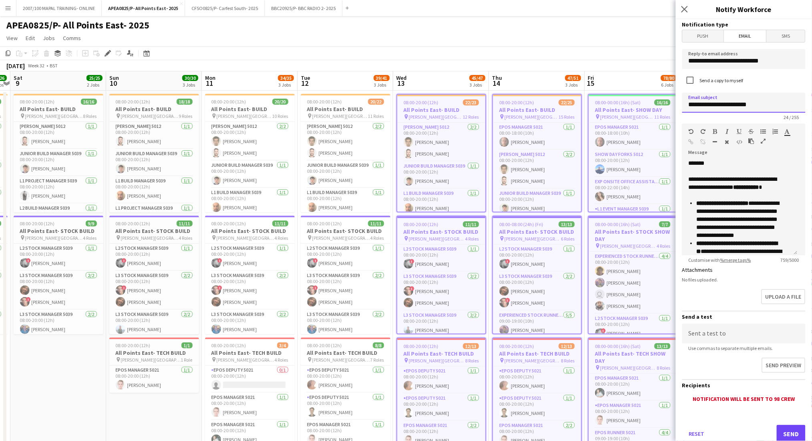
drag, startPoint x: 765, startPoint y: 97, endPoint x: 732, endPoint y: 100, distance: 33.0
click at [684, 100] on input "**********" at bounding box center [744, 103] width 123 height 20
type input "**********"
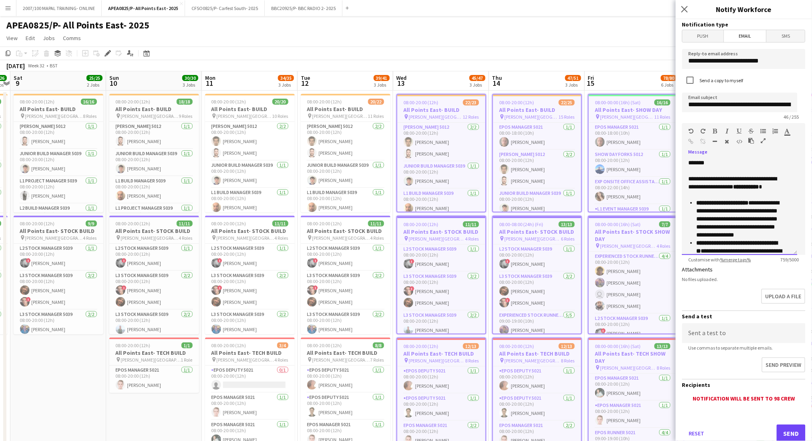
click at [684, 191] on p at bounding box center [736, 195] width 94 height 8
drag, startPoint x: 767, startPoint y: 183, endPoint x: 735, endPoint y: 182, distance: 31.3
click at [684, 184] on span "**** ******" at bounding box center [747, 187] width 26 height 6
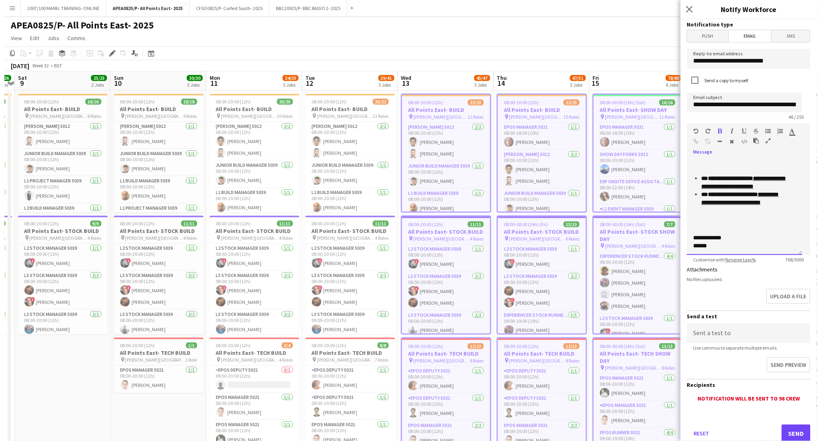
scroll to position [214, 0]
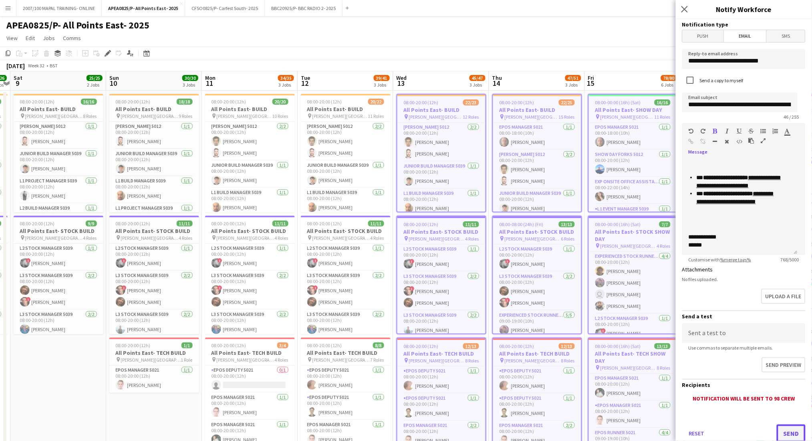
click at [684, 367] on button "Send" at bounding box center [791, 433] width 29 height 18
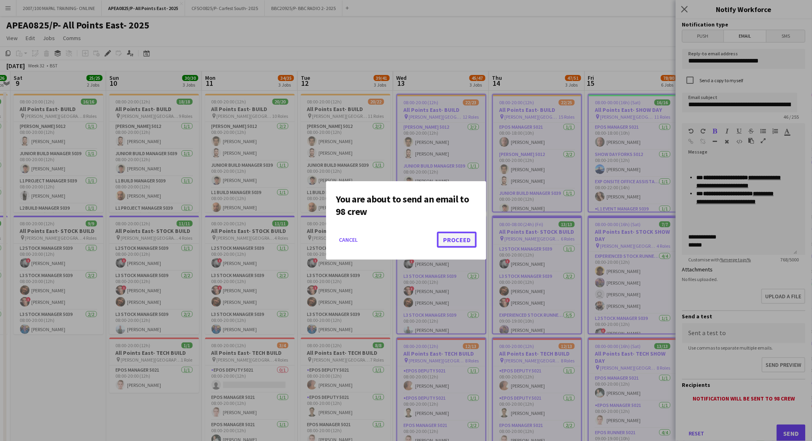
click at [469, 239] on button "Proceed" at bounding box center [457, 240] width 40 height 16
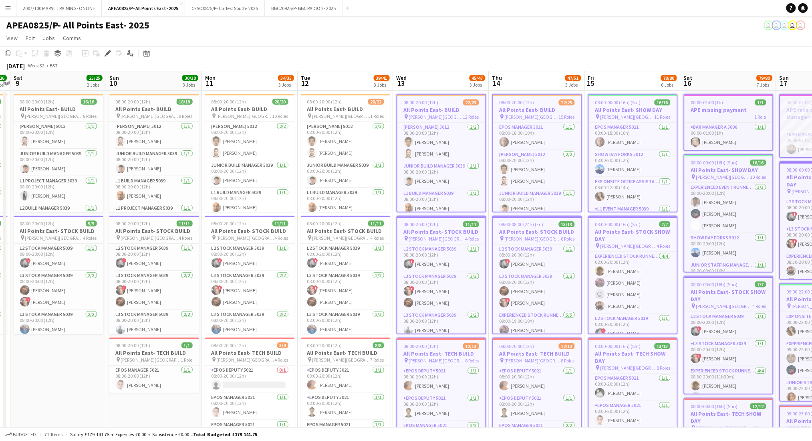
click at [327, 41] on app-page-menu "View Day view expanded Day view collapsed Month view Date picker Jump to [DATE]…" at bounding box center [406, 38] width 812 height 15
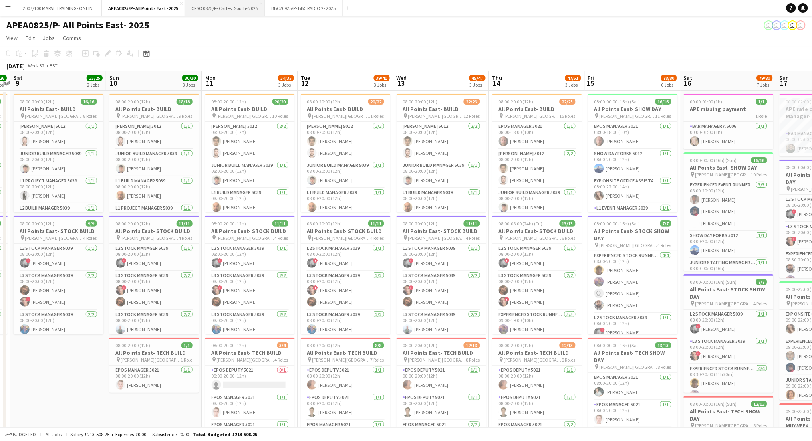
click at [200, 10] on button "CFSO0825/P- Carfest South- 2025 Close" at bounding box center [225, 8] width 80 height 16
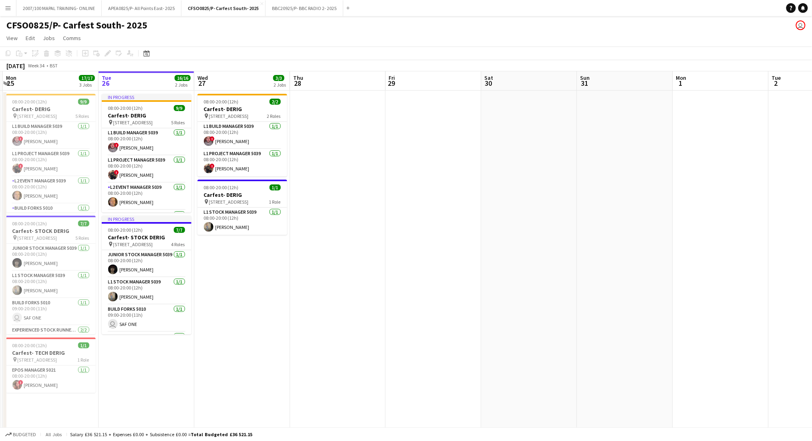
scroll to position [0, 163]
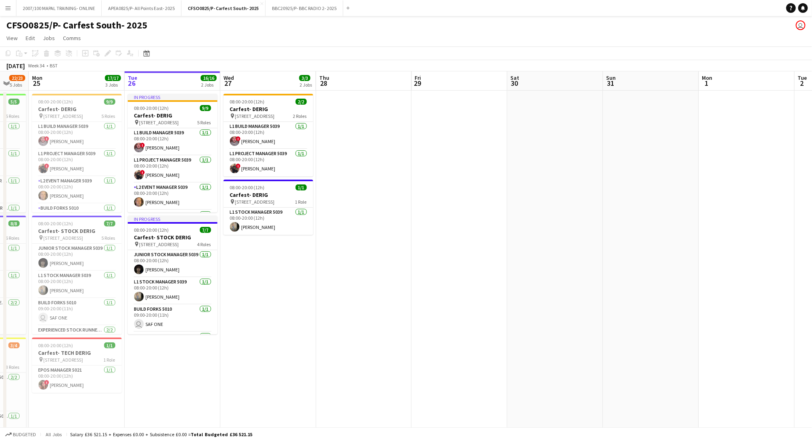
drag, startPoint x: 331, startPoint y: 289, endPoint x: 359, endPoint y: 284, distance: 28.1
click at [359, 284] on app-calendar-viewport "Sat 23 22/23 5 Jobs Sun 24 22/23 5 Jobs Mon 25 17/17 3 Jobs Tue 26 16/16 2 Jobs…" at bounding box center [406, 362] width 812 height 582
